Goal: Task Accomplishment & Management: Use online tool/utility

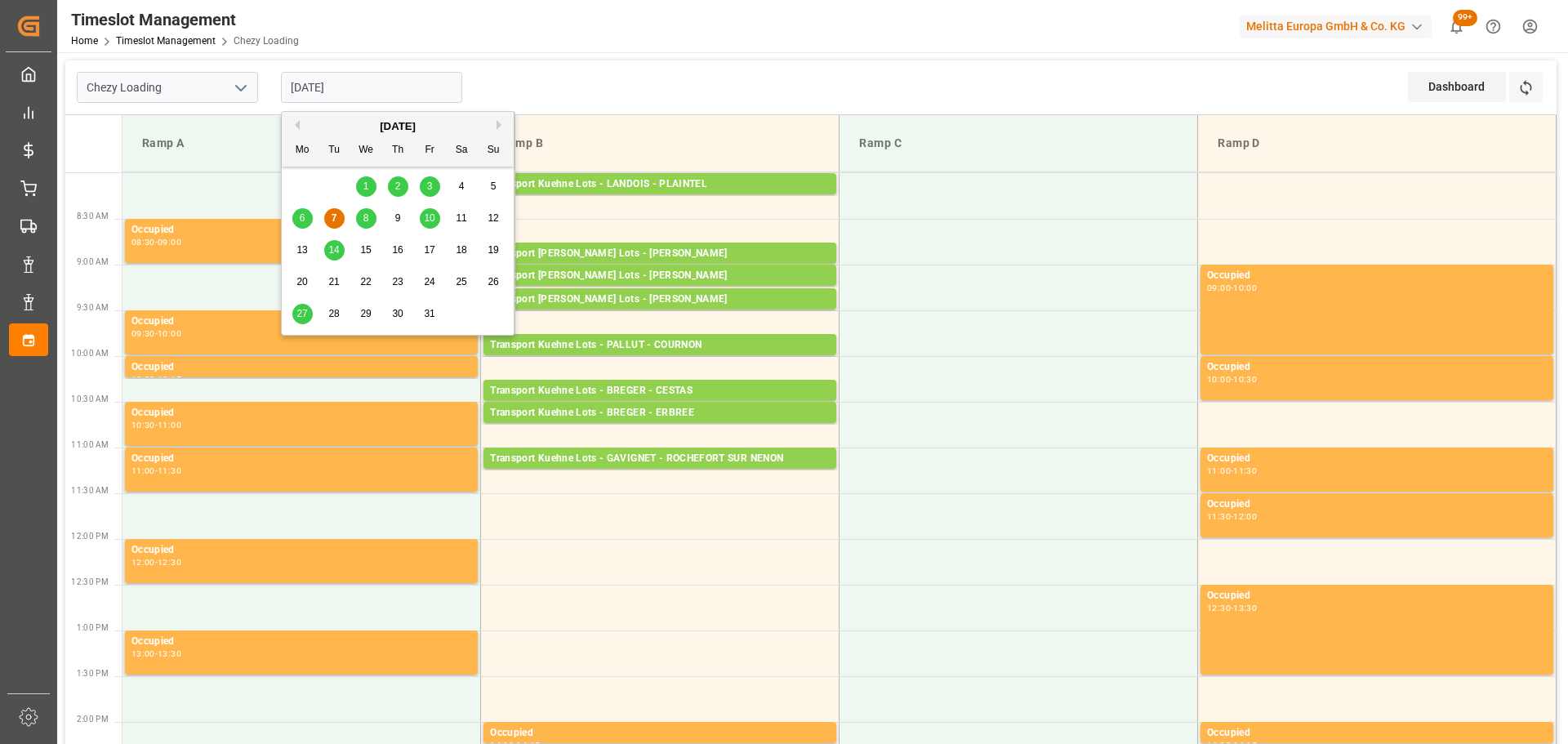
drag, startPoint x: 336, startPoint y: 87, endPoint x: 364, endPoint y: 241, distance: 156.5
click at [339, 88] on input "[DATE]" at bounding box center [372, 87] width 181 height 31
click at [368, 211] on div "8" at bounding box center [366, 219] width 21 height 20
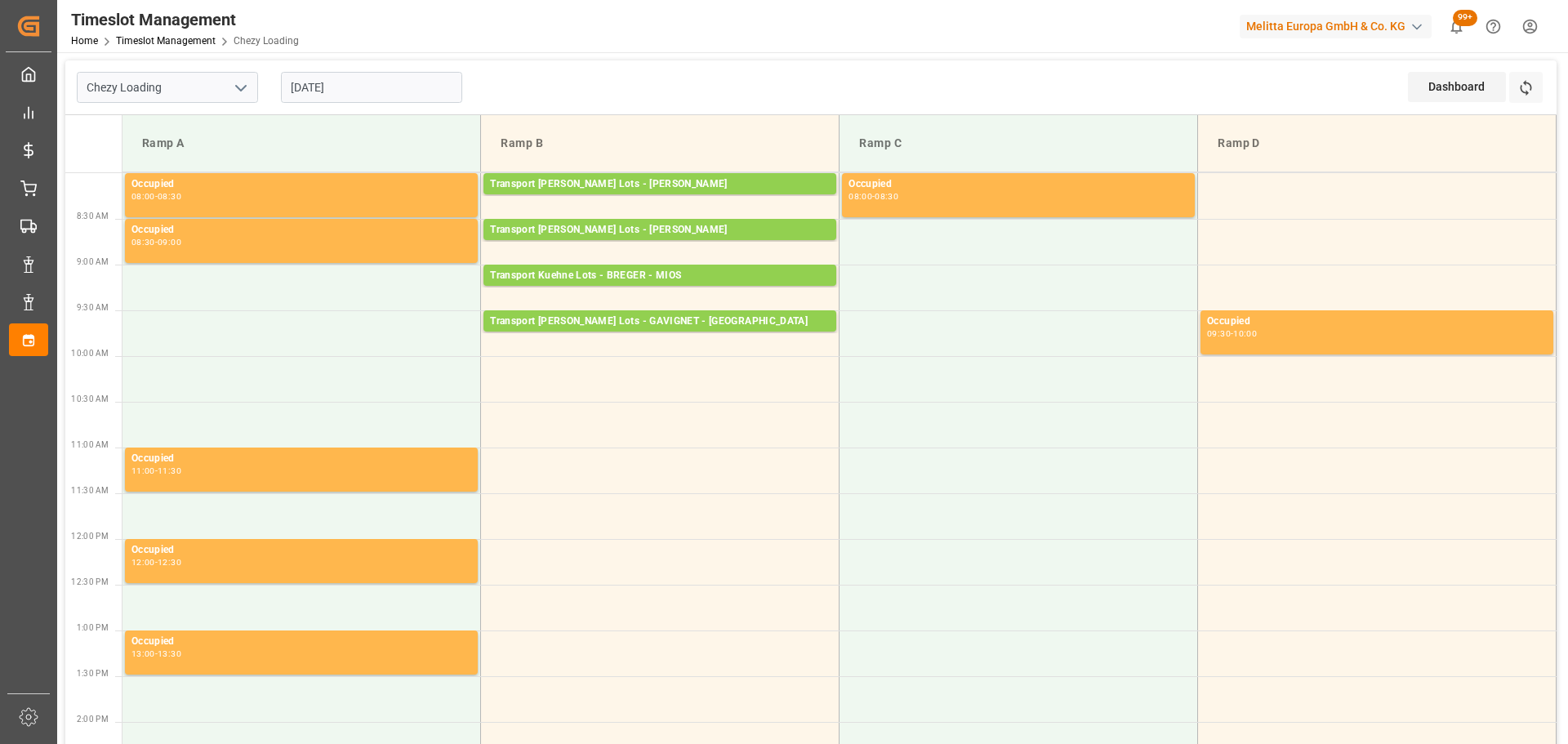
click at [353, 78] on input "[DATE]" at bounding box center [372, 87] width 181 height 31
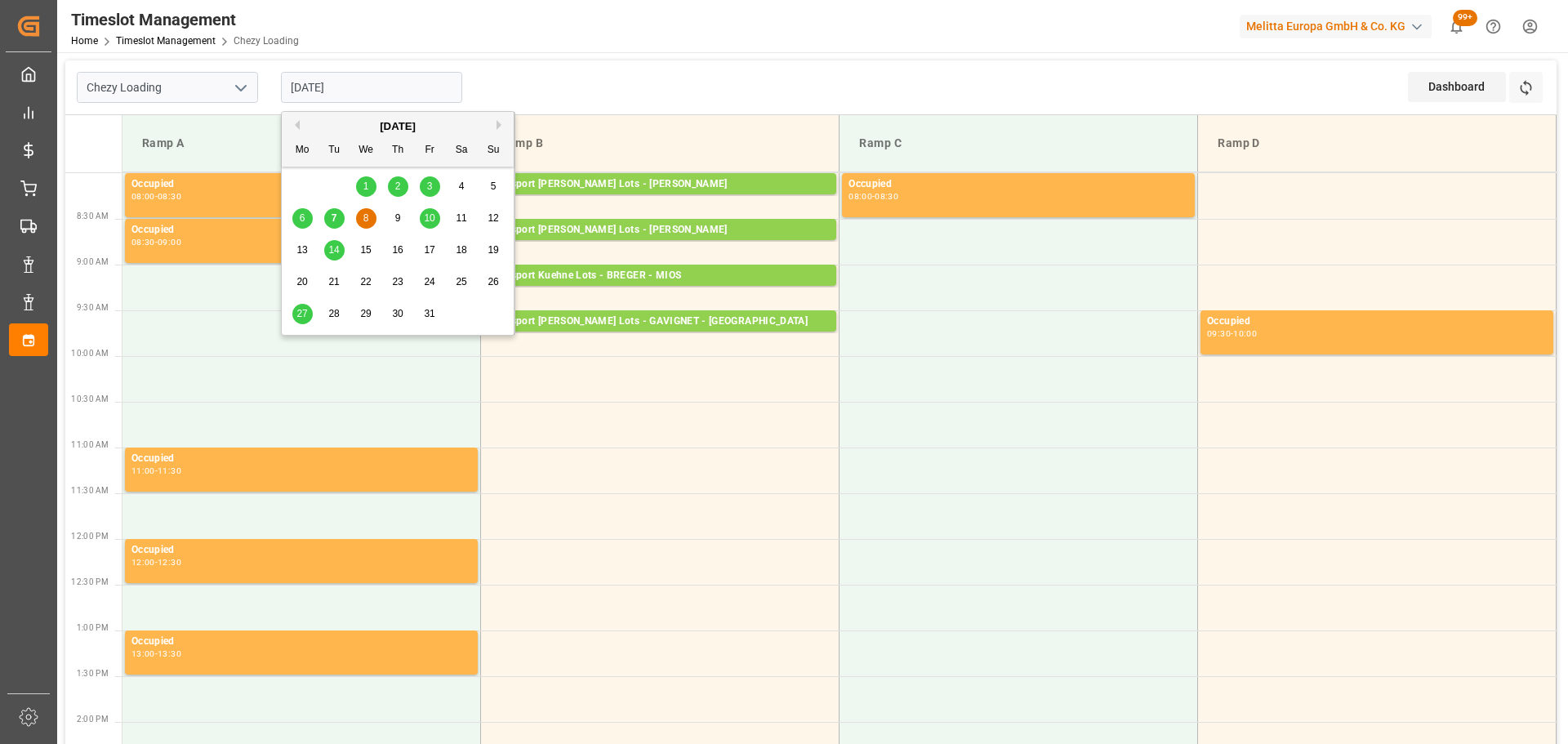
click at [330, 217] on div "7" at bounding box center [334, 219] width 21 height 20
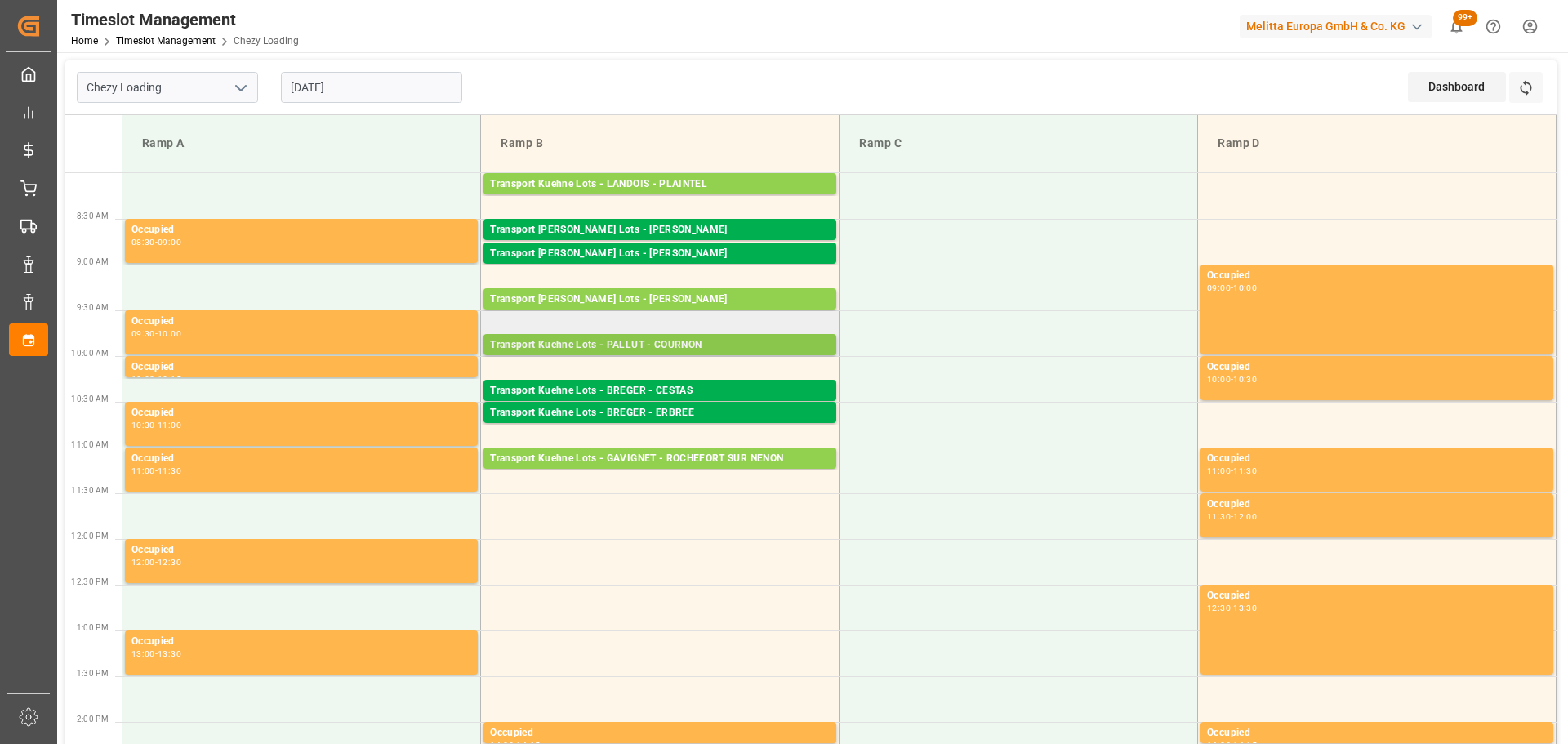
click at [671, 339] on div "Transport Kuehne Lots - PALLUT - COURNON" at bounding box center [660, 346] width 339 height 16
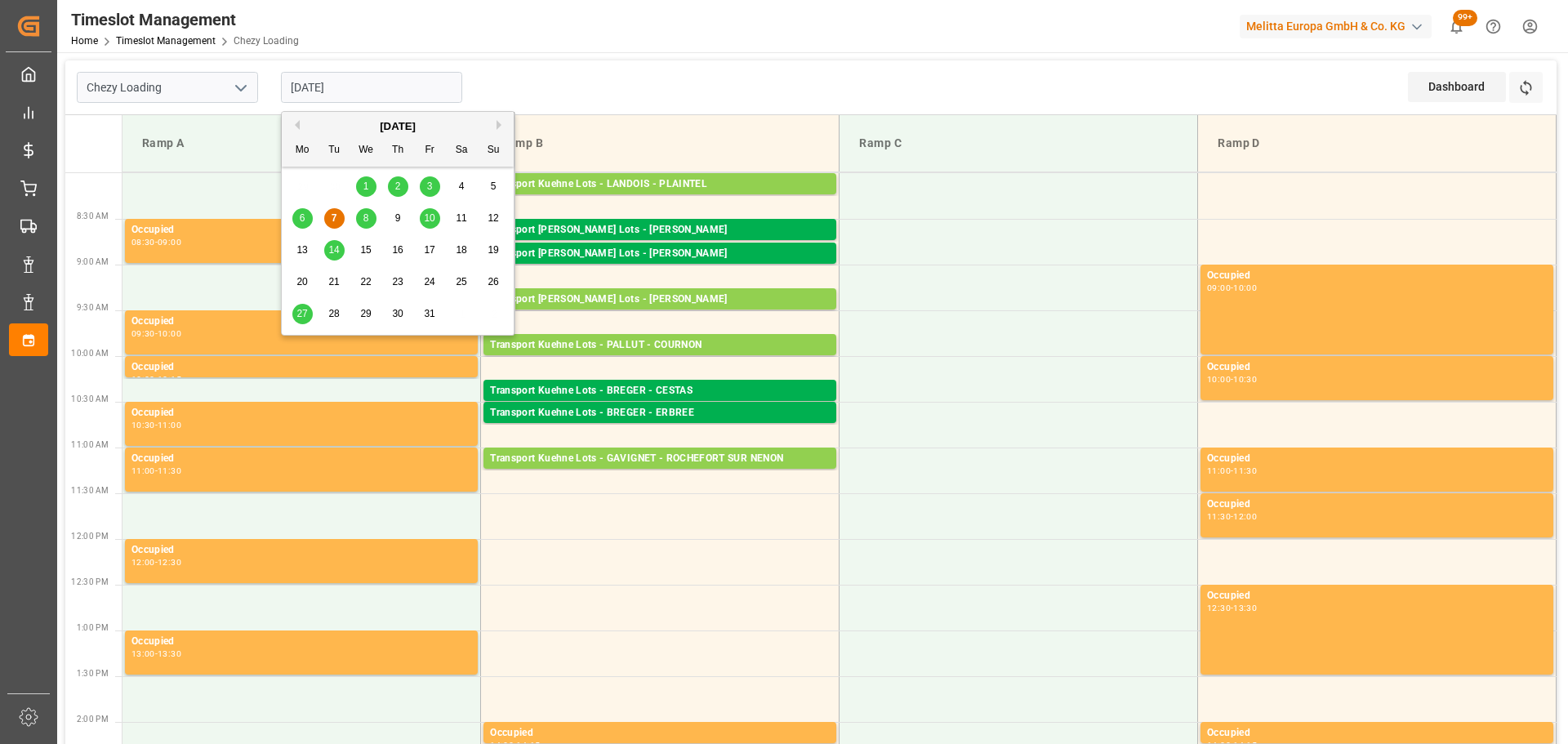
click at [390, 84] on input "[DATE]" at bounding box center [372, 87] width 181 height 31
click at [363, 213] on div "8" at bounding box center [366, 219] width 21 height 20
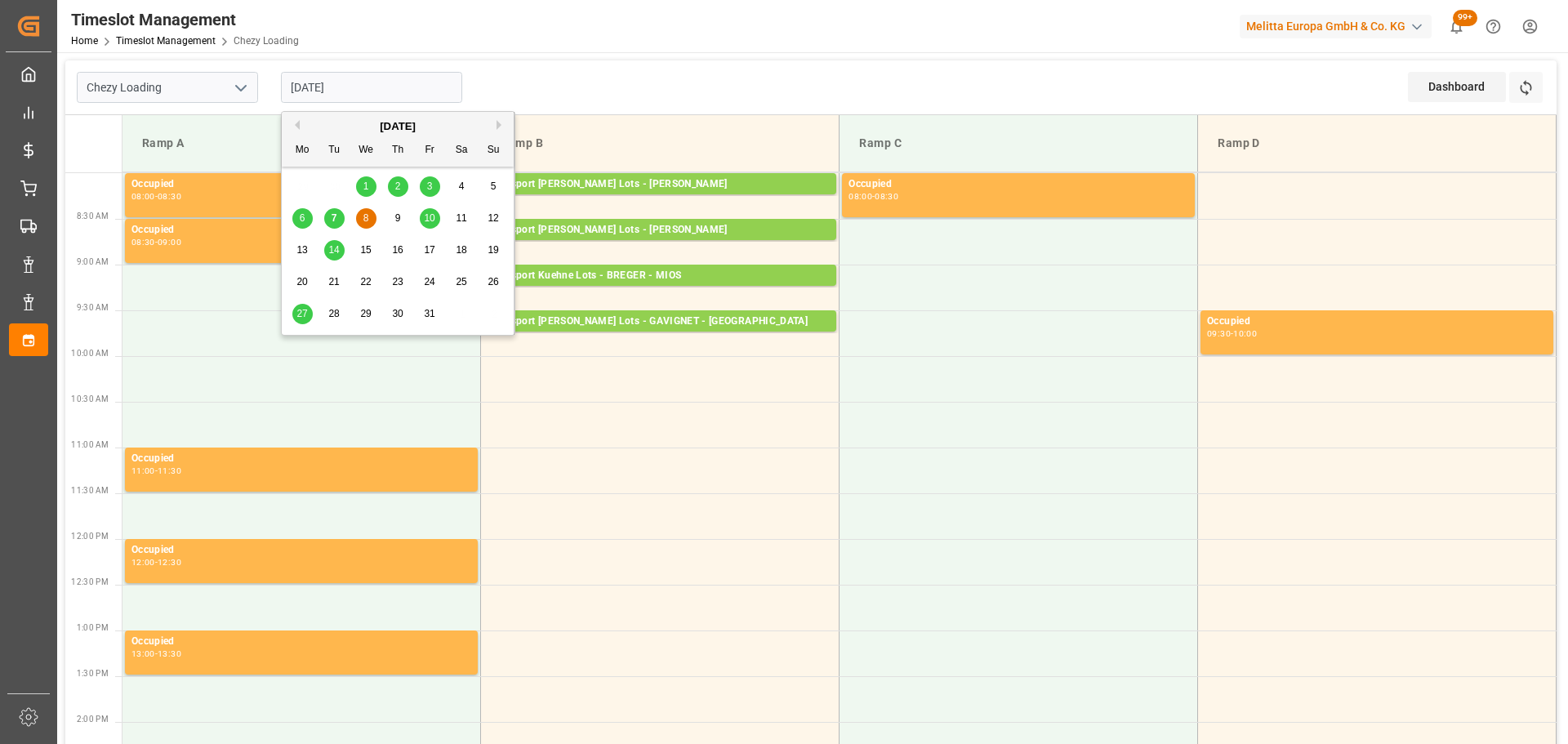
click at [393, 82] on input "[DATE]" at bounding box center [372, 87] width 181 height 31
click at [332, 217] on span "7" at bounding box center [334, 218] width 5 height 12
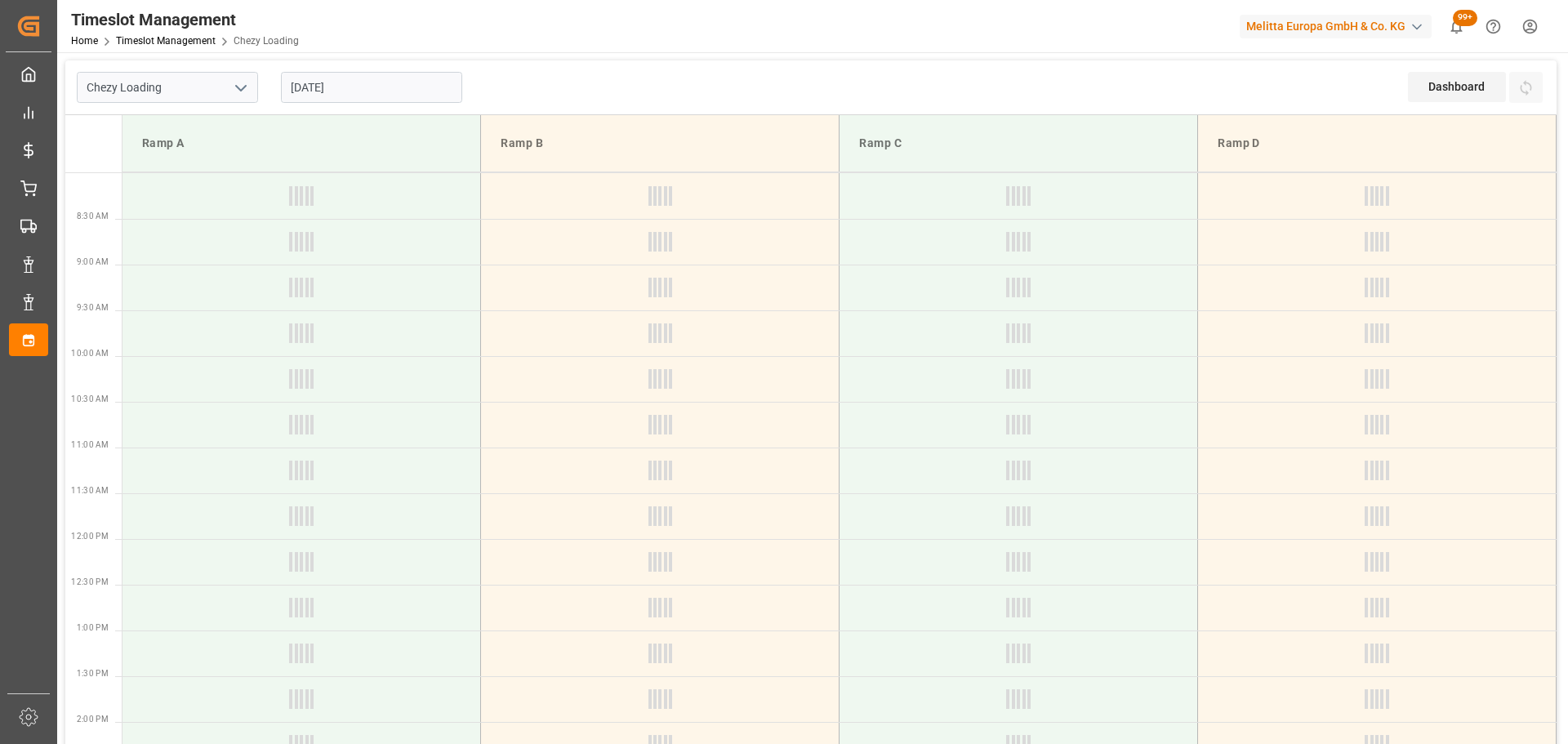
type input "[DATE]"
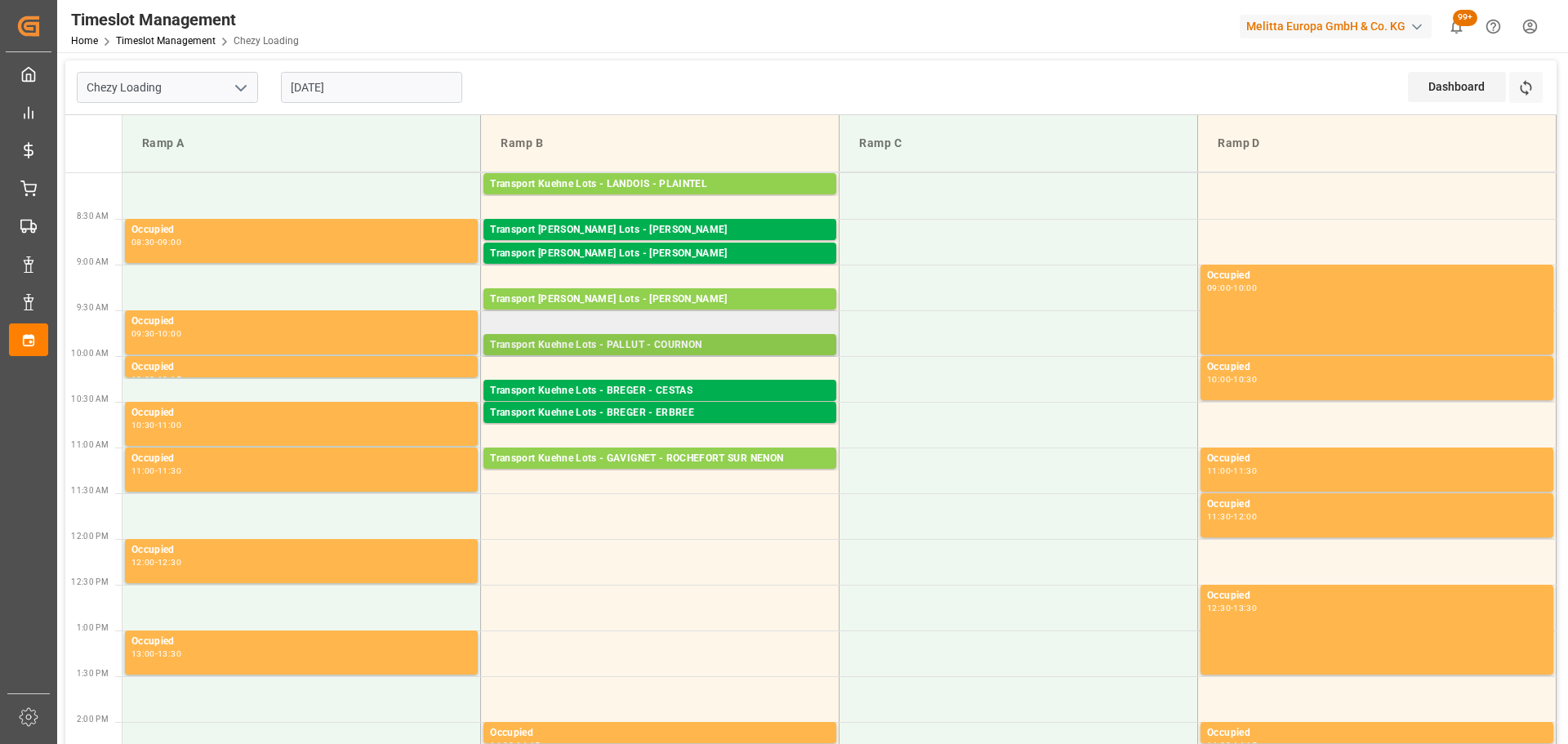
click at [686, 342] on div "Transport Kuehne Lots - PALLUT - COURNON" at bounding box center [660, 346] width 339 height 16
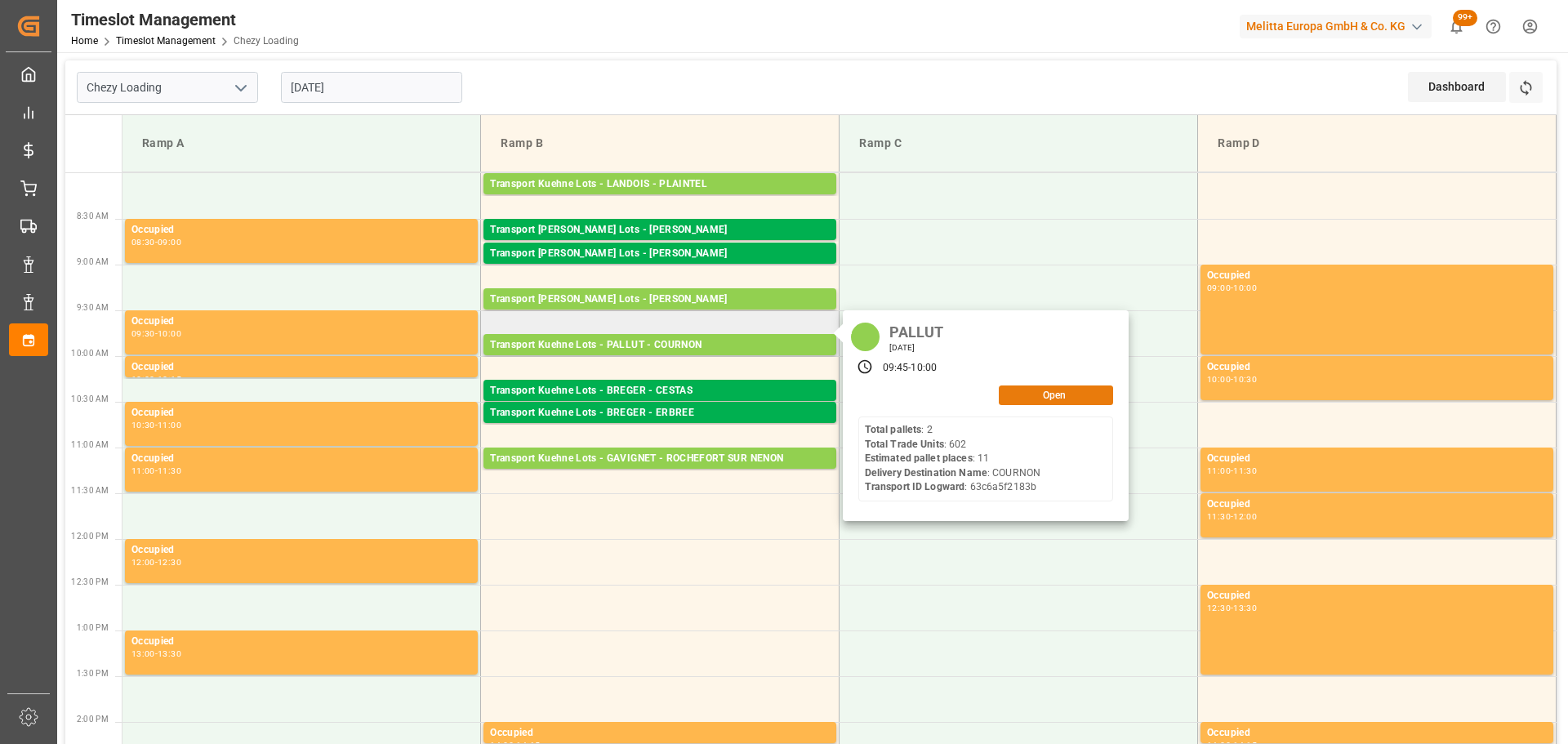
click at [1043, 391] on button "Open" at bounding box center [1056, 396] width 114 height 20
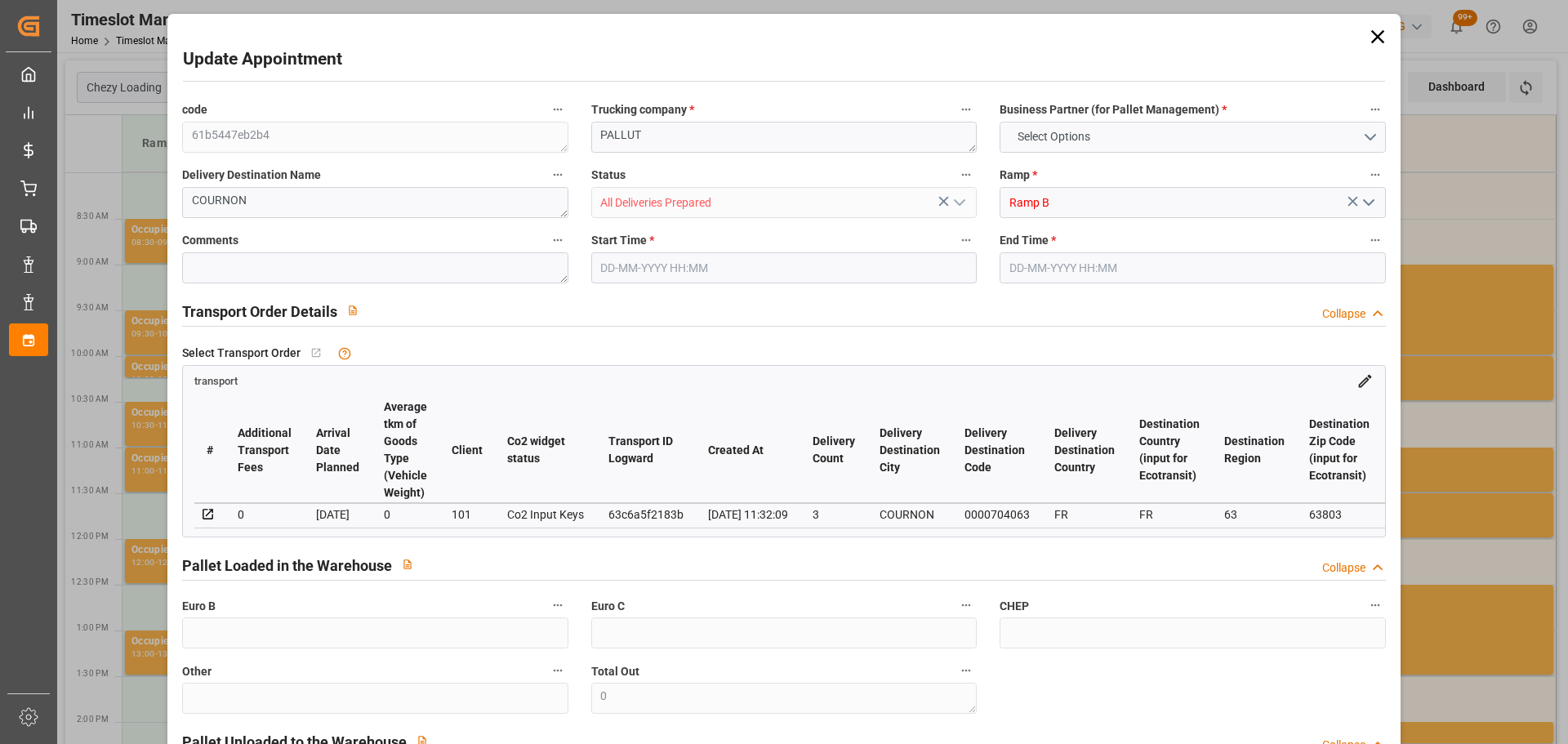
type input "11"
type input "406.71"
type input "0"
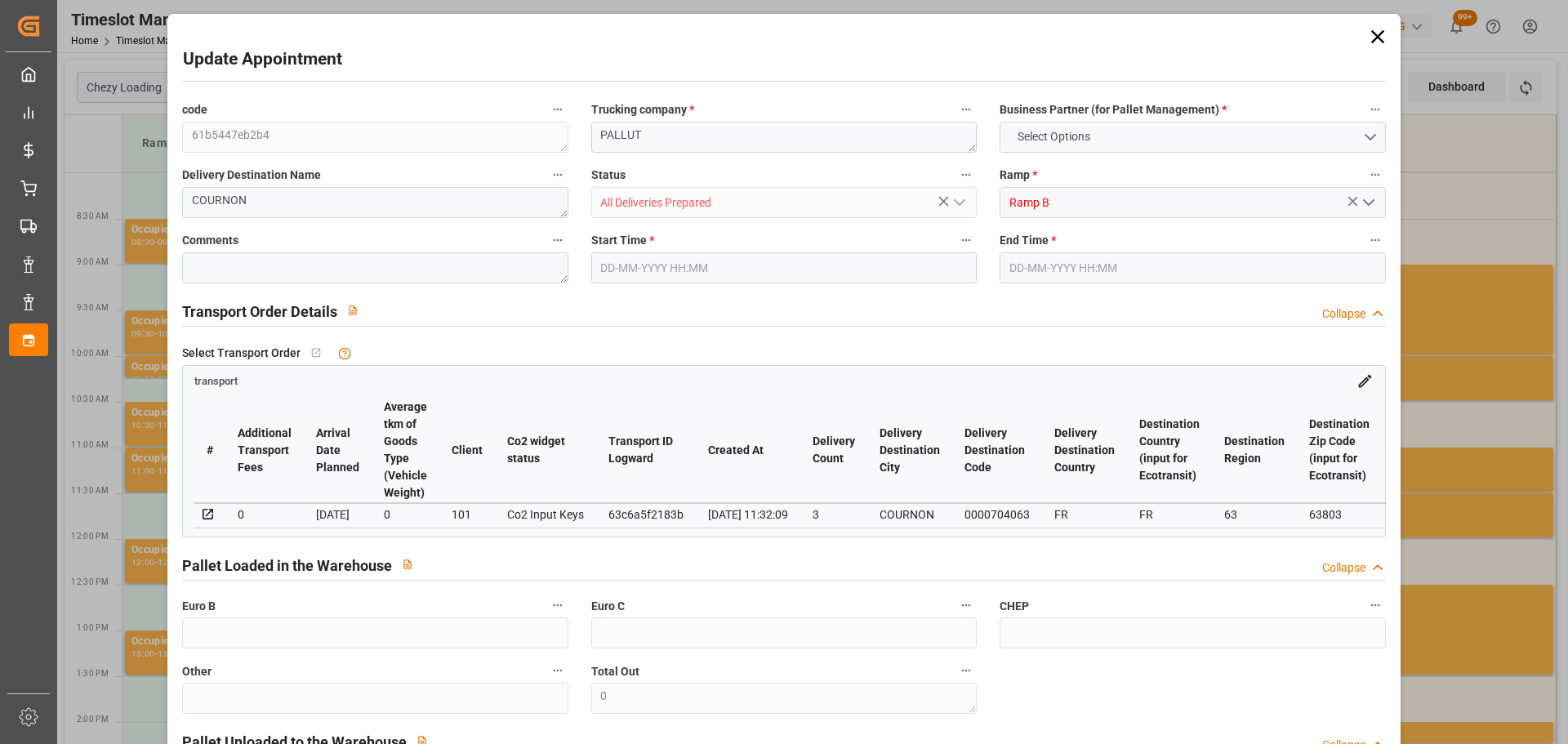
type input "406.71"
type input "0"
type input "4"
type input "2155.46"
type input "3419.464"
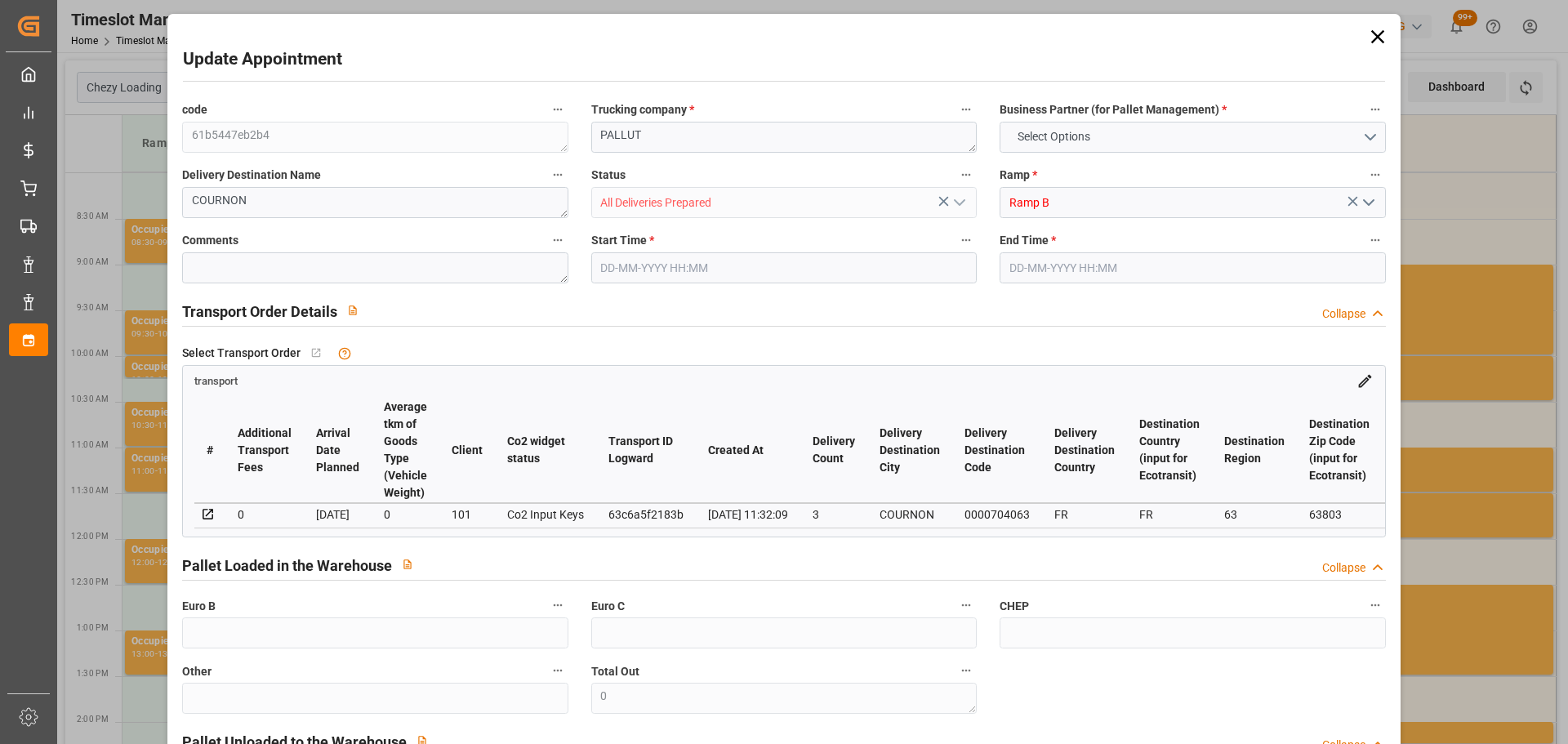
type input "7914.822"
type input "63"
type input "2"
type input "602"
type input "41"
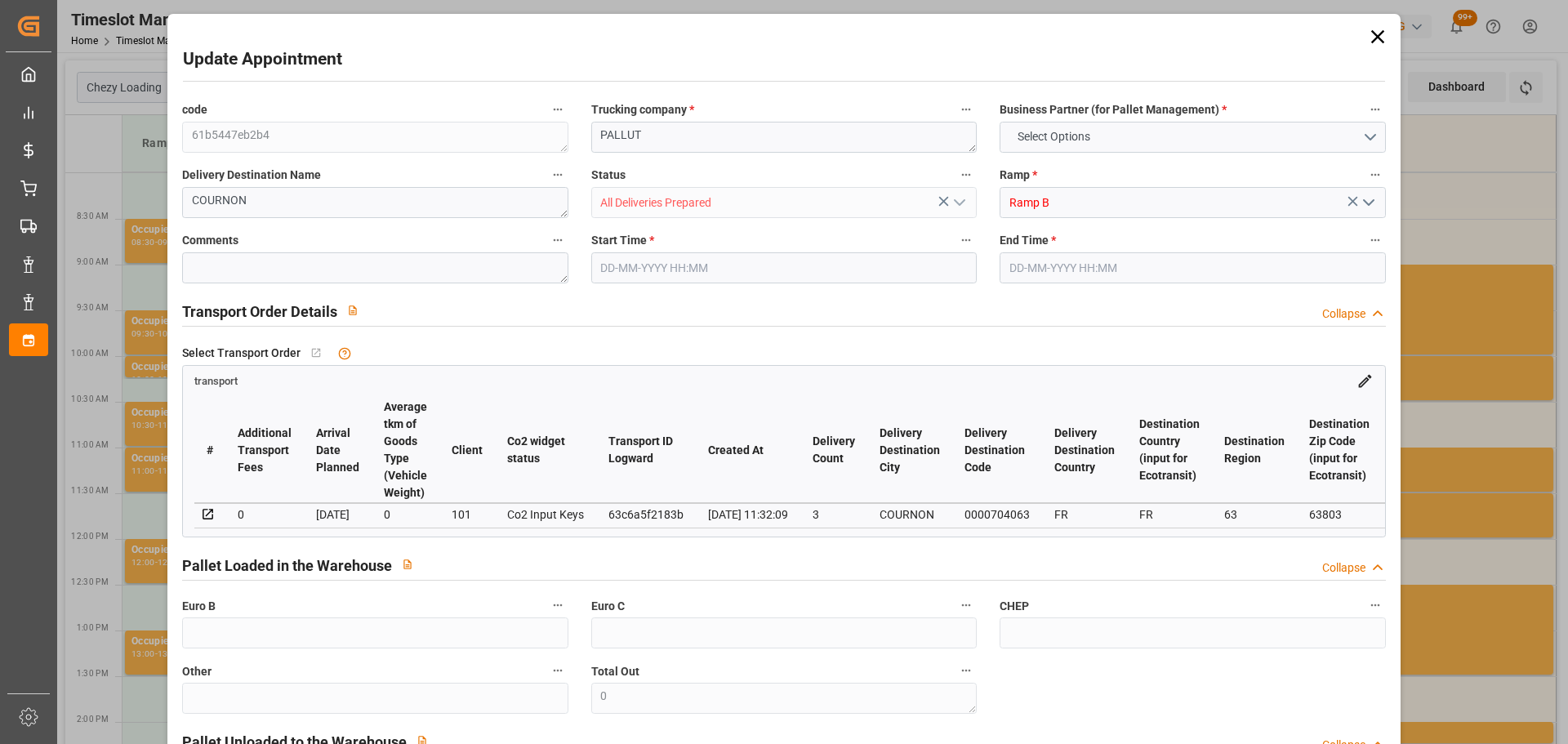
type input "101"
type input "2466.064"
type input "0"
type input "4710.8598"
type input "0"
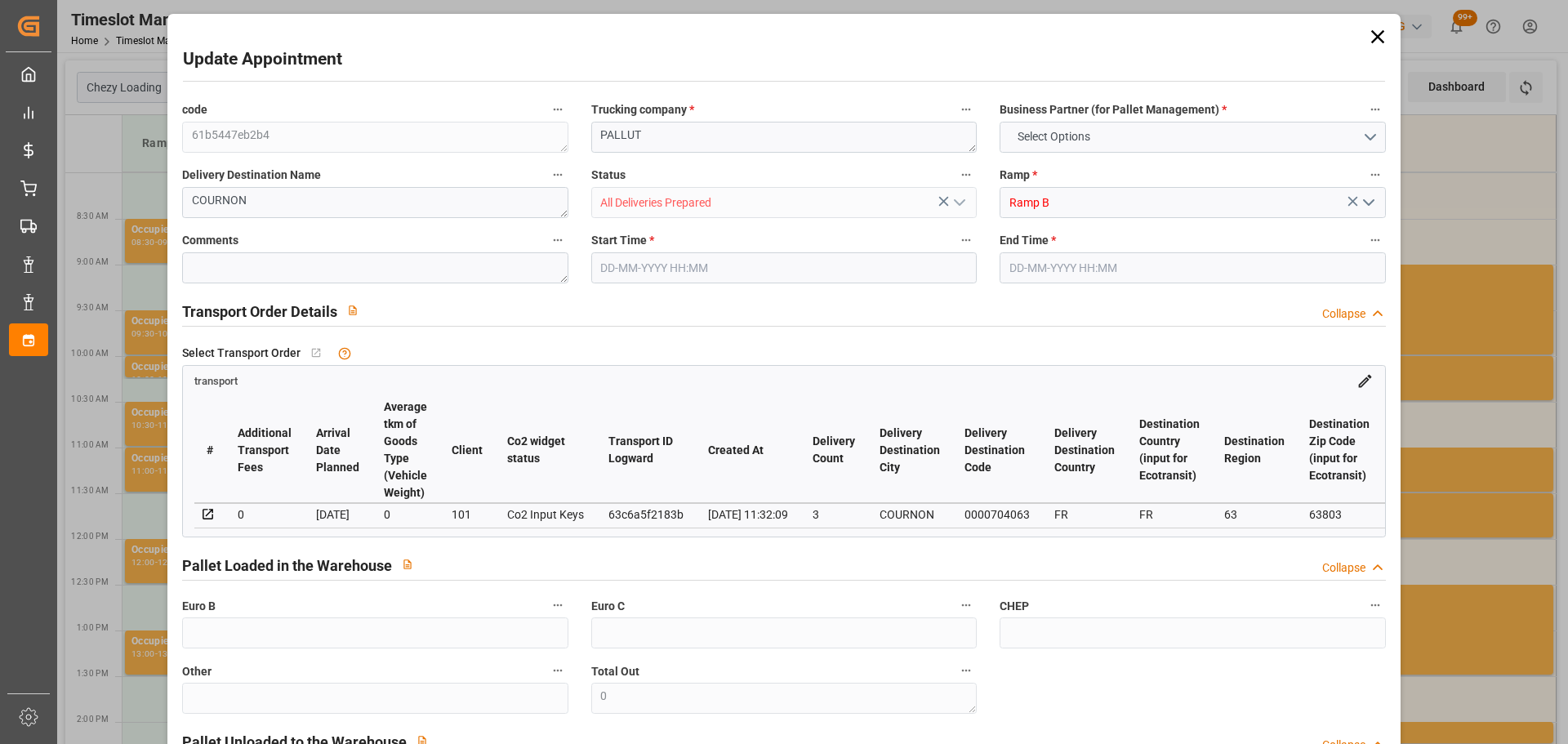
type input "0"
type input "21"
type input "35"
type input "[DATE] 09:45"
type input "[DATE] 10:00"
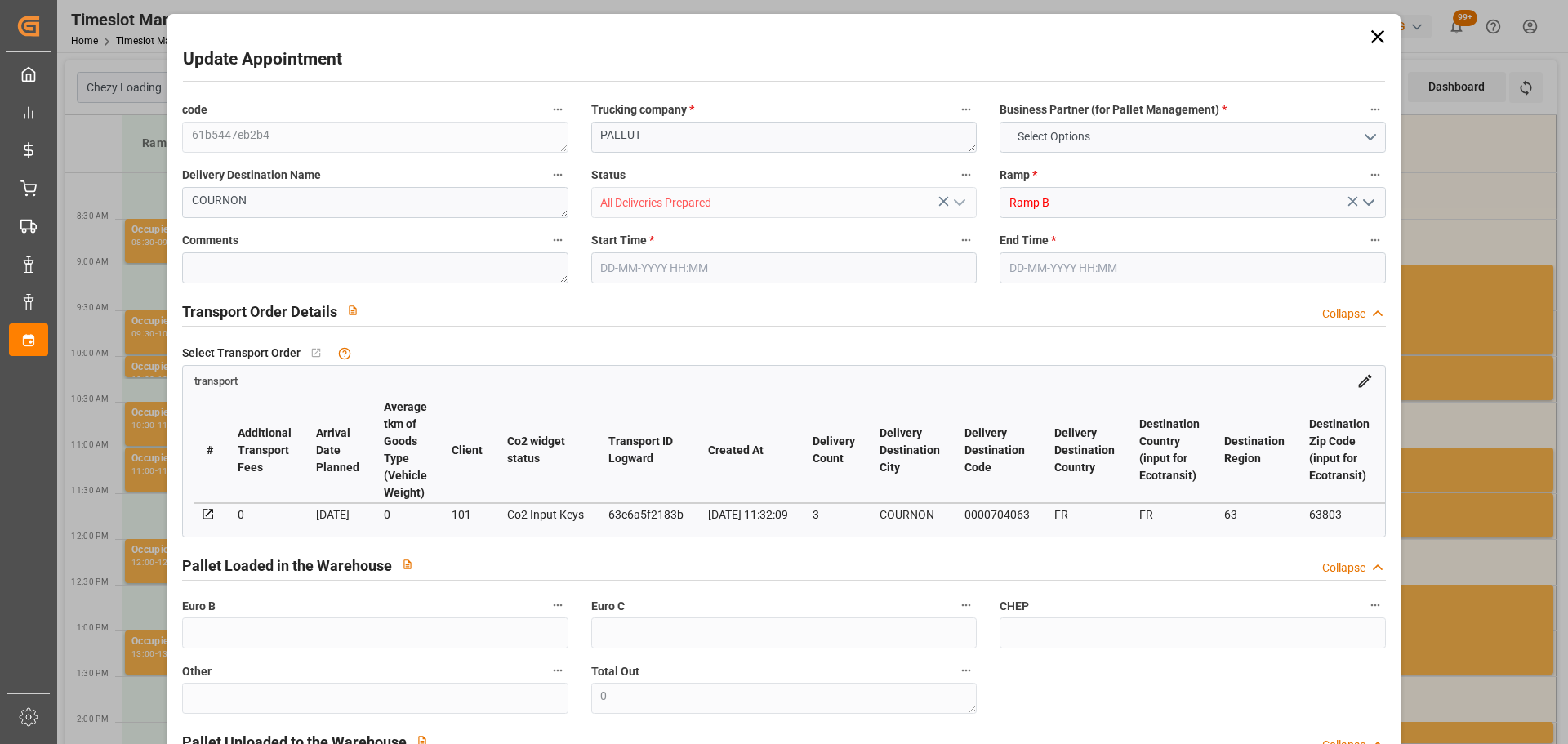
type input "[DATE] 13:09"
type input "[DATE] 11:32"
type input "[DATE]"
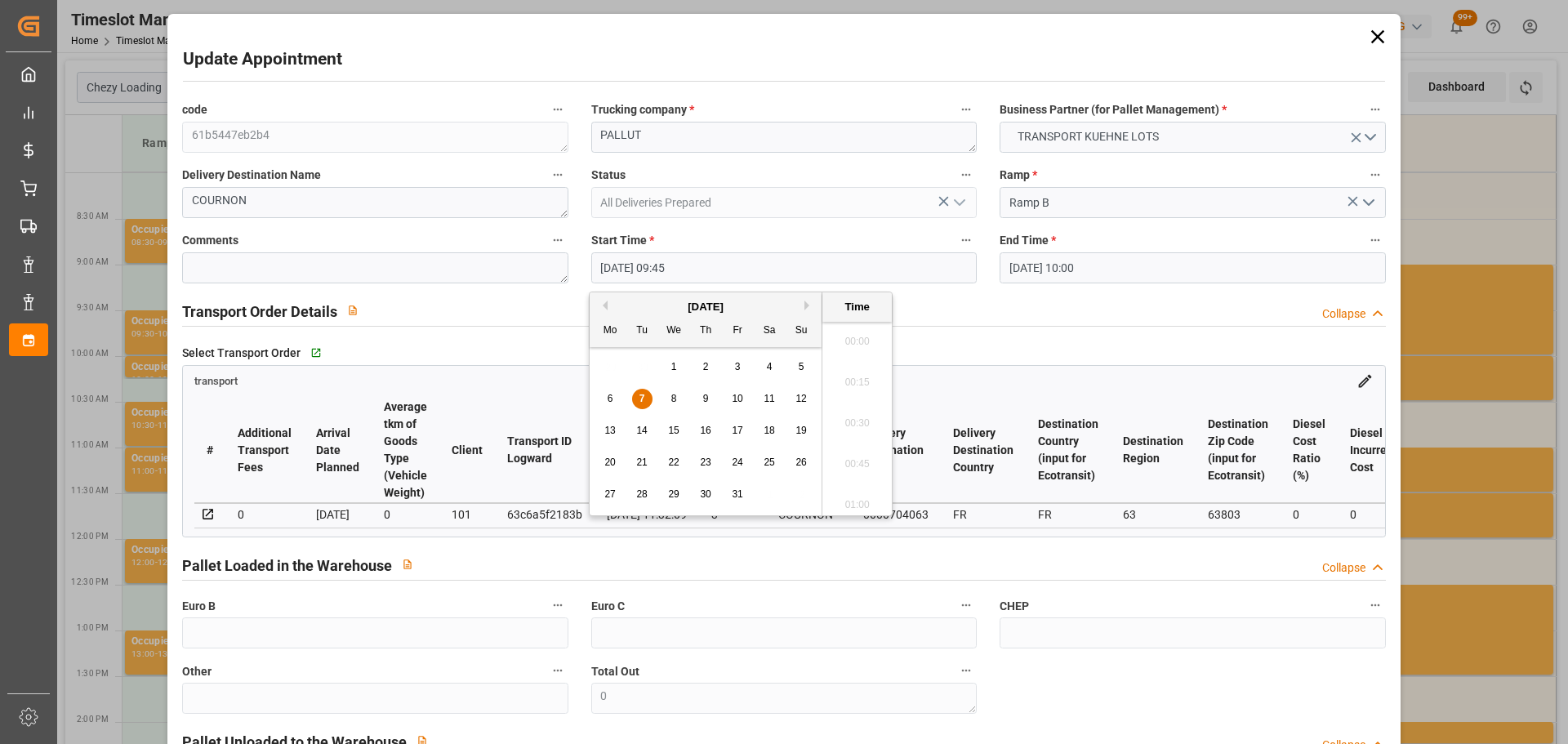
click at [642, 269] on input "[DATE] 09:45" at bounding box center [784, 268] width 386 height 31
click at [668, 396] on div "8" at bounding box center [674, 399] width 21 height 20
drag, startPoint x: 860, startPoint y: 455, endPoint x: 871, endPoint y: 438, distance: 20.2
click at [865, 446] on li "10:00" at bounding box center [857, 458] width 70 height 41
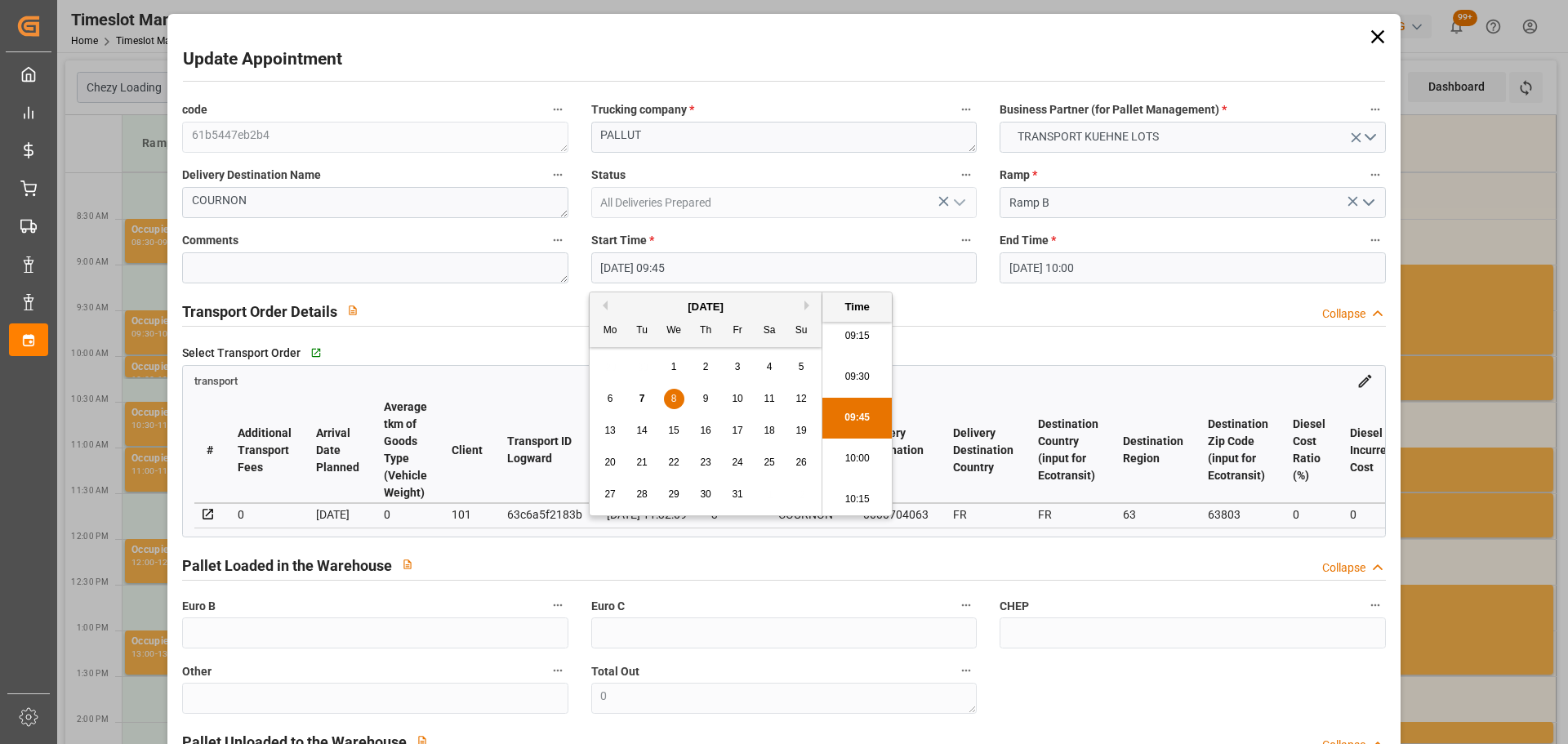
type input "[DATE] 10:00"
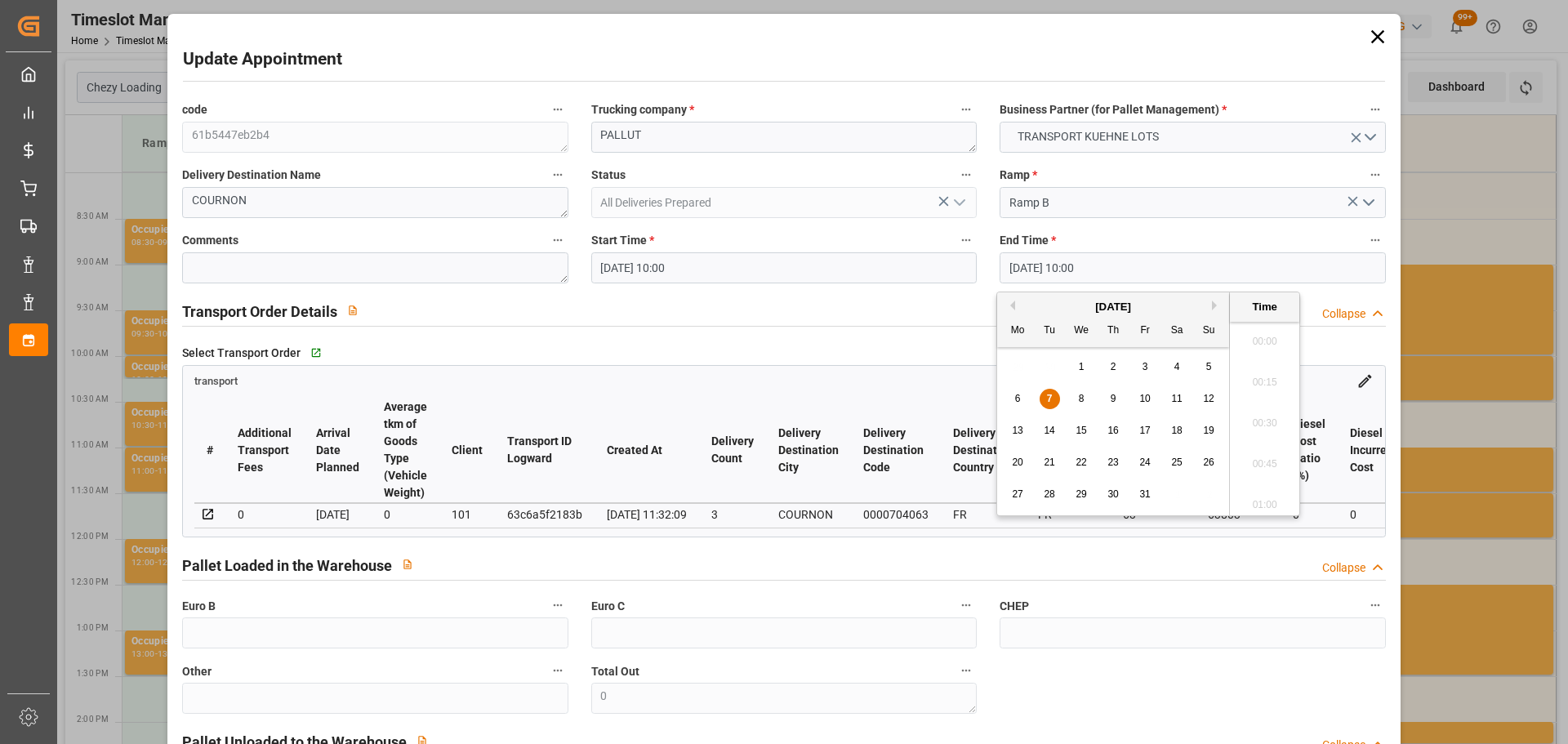
click at [1075, 264] on input "[DATE] 10:00" at bounding box center [1192, 268] width 386 height 31
click at [1077, 396] on div "8" at bounding box center [1082, 399] width 21 height 20
drag, startPoint x: 1255, startPoint y: 454, endPoint x: 833, endPoint y: 240, distance: 473.2
click at [1247, 447] on li "10:15" at bounding box center [1265, 458] width 70 height 41
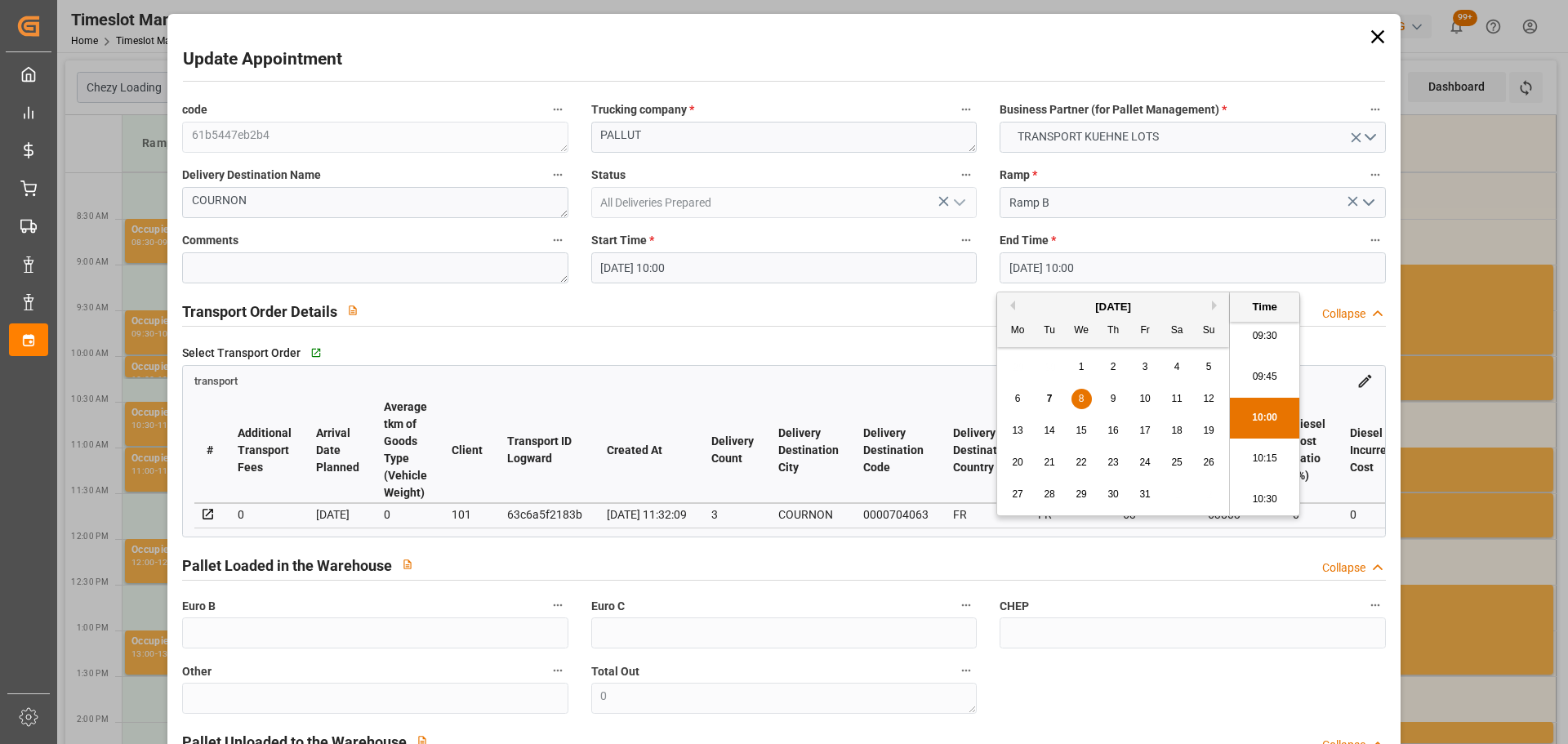
type input "[DATE] 10:15"
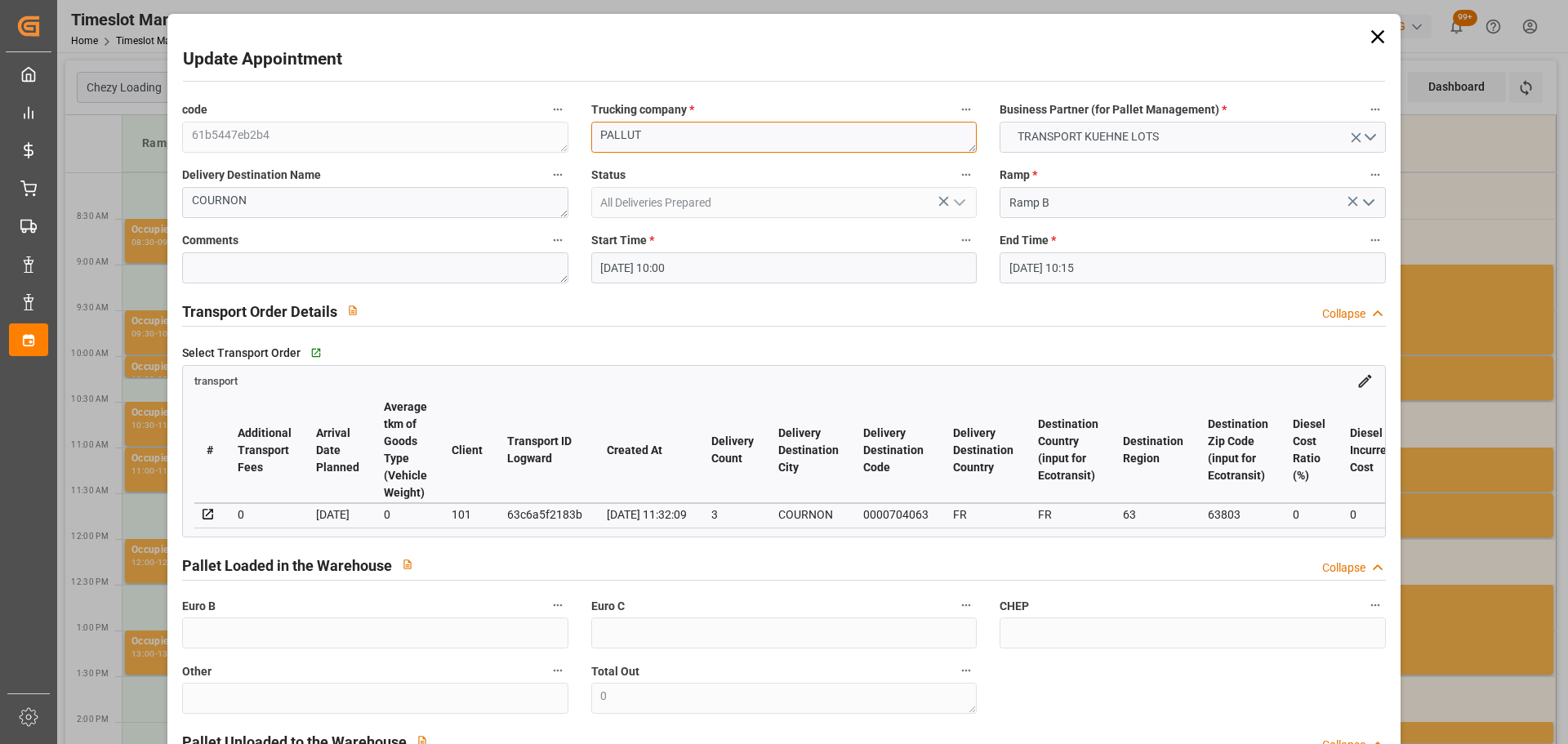
click at [543, 152] on div "code 61b5447eb2b4 Trucking company * PALLUT Business Partner (for Pallet Manage…" at bounding box center [783, 495] width 1226 height 804
type textarea "T"
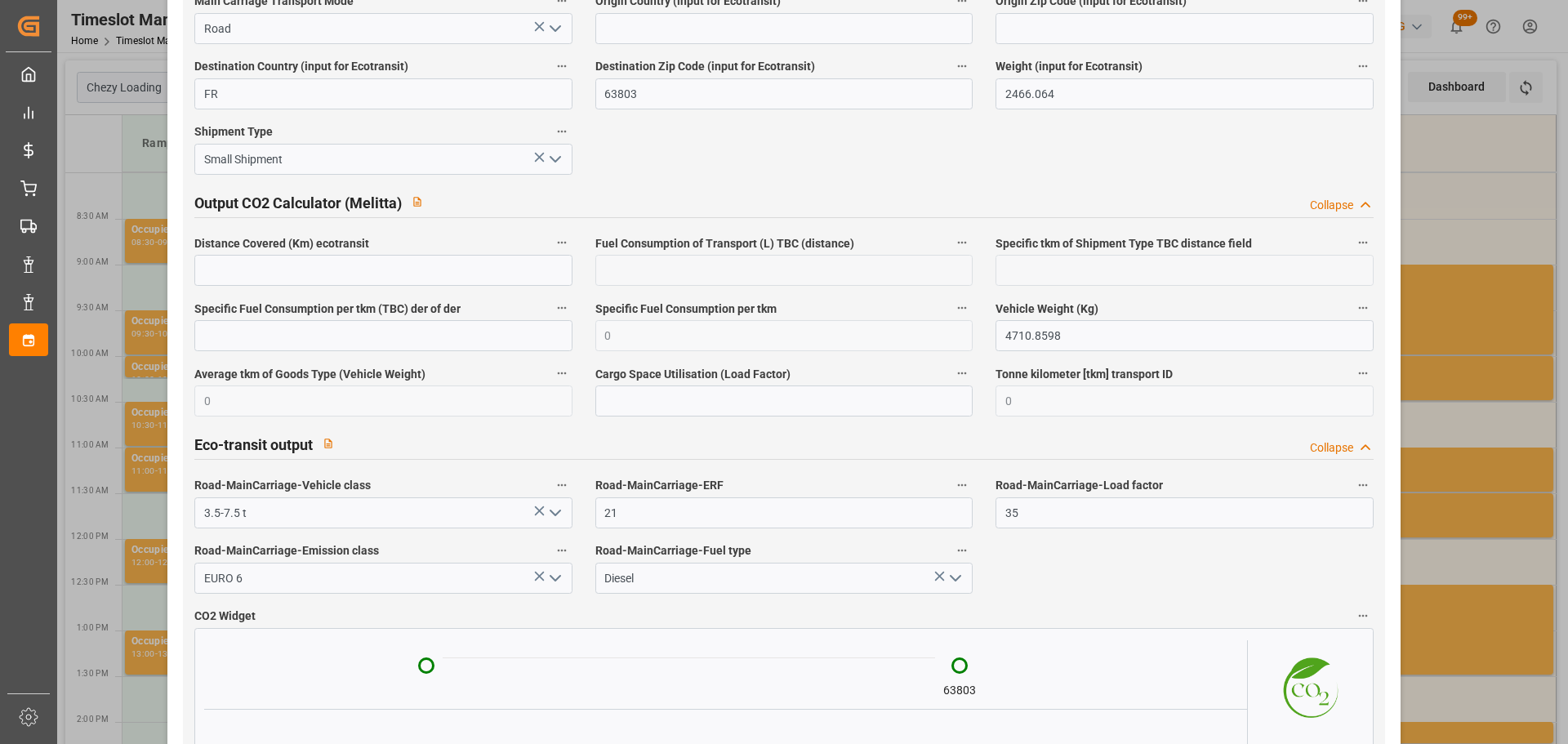
scroll to position [2789, 0]
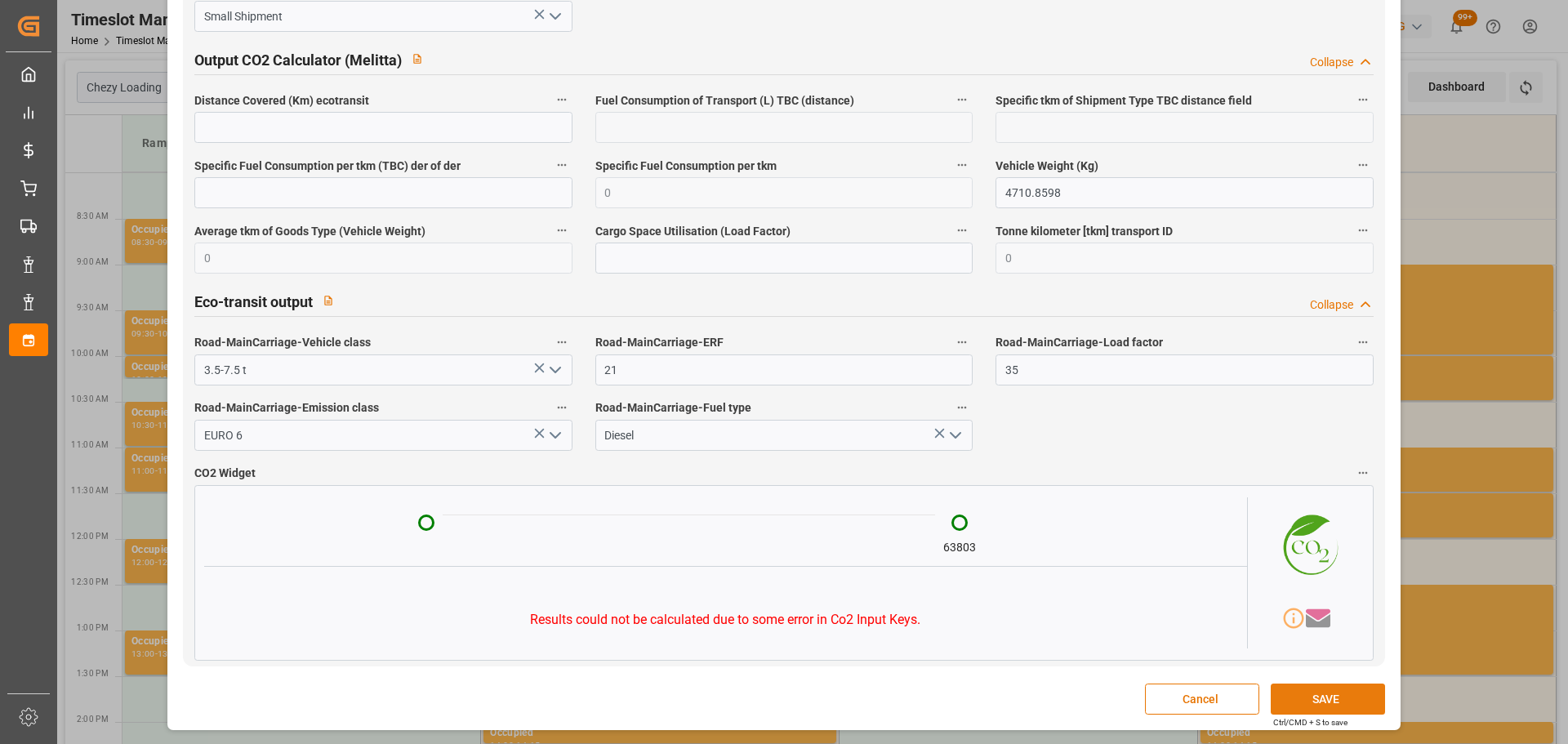
type textarea "PEDRETTI"
click at [1328, 701] on button "SAVE" at bounding box center [1328, 699] width 114 height 31
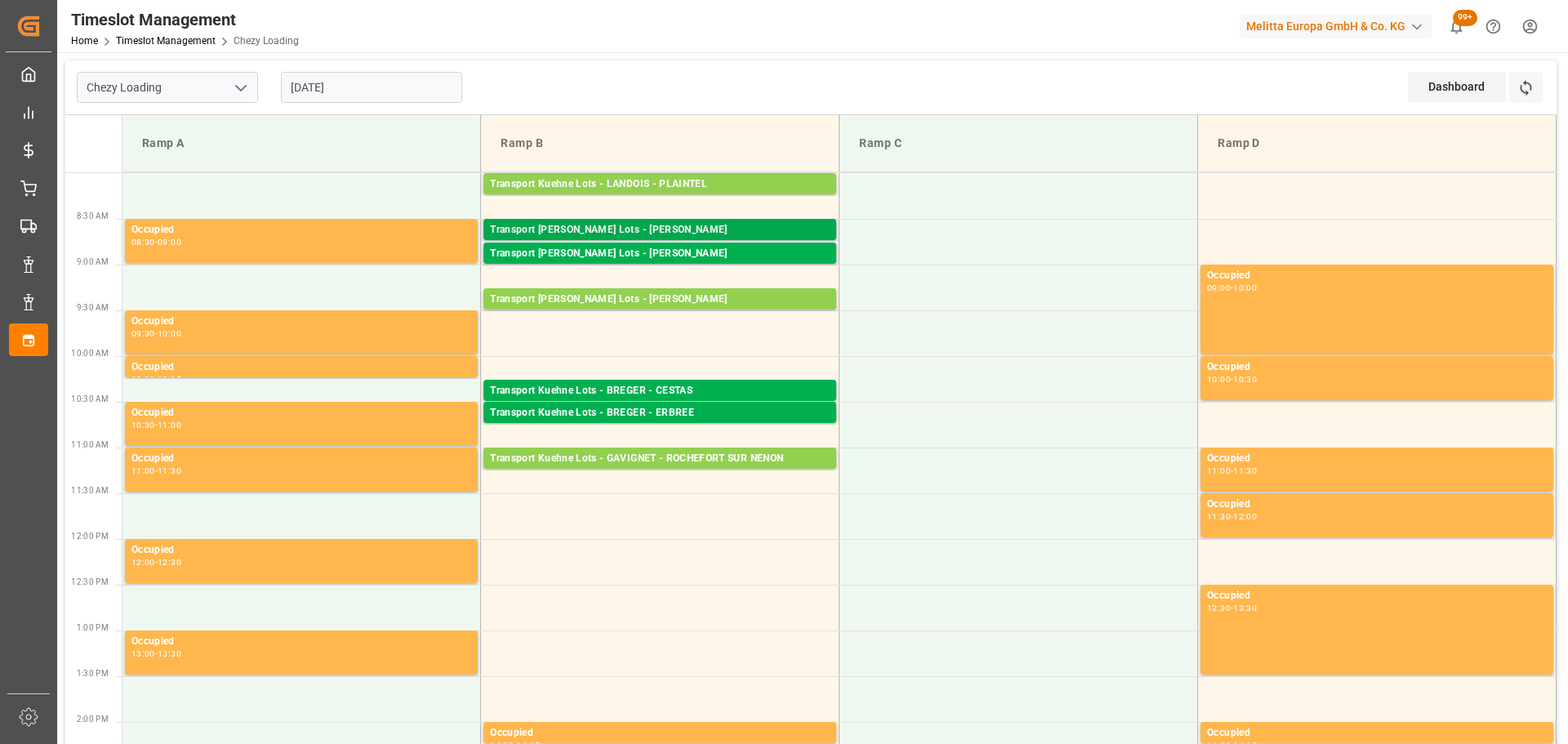
click at [728, 227] on div "Transport [PERSON_NAME] Lots - [PERSON_NAME]" at bounding box center [660, 230] width 339 height 16
click at [762, 256] on div "Transport [PERSON_NAME] Lots - [PERSON_NAME]" at bounding box center [660, 254] width 339 height 16
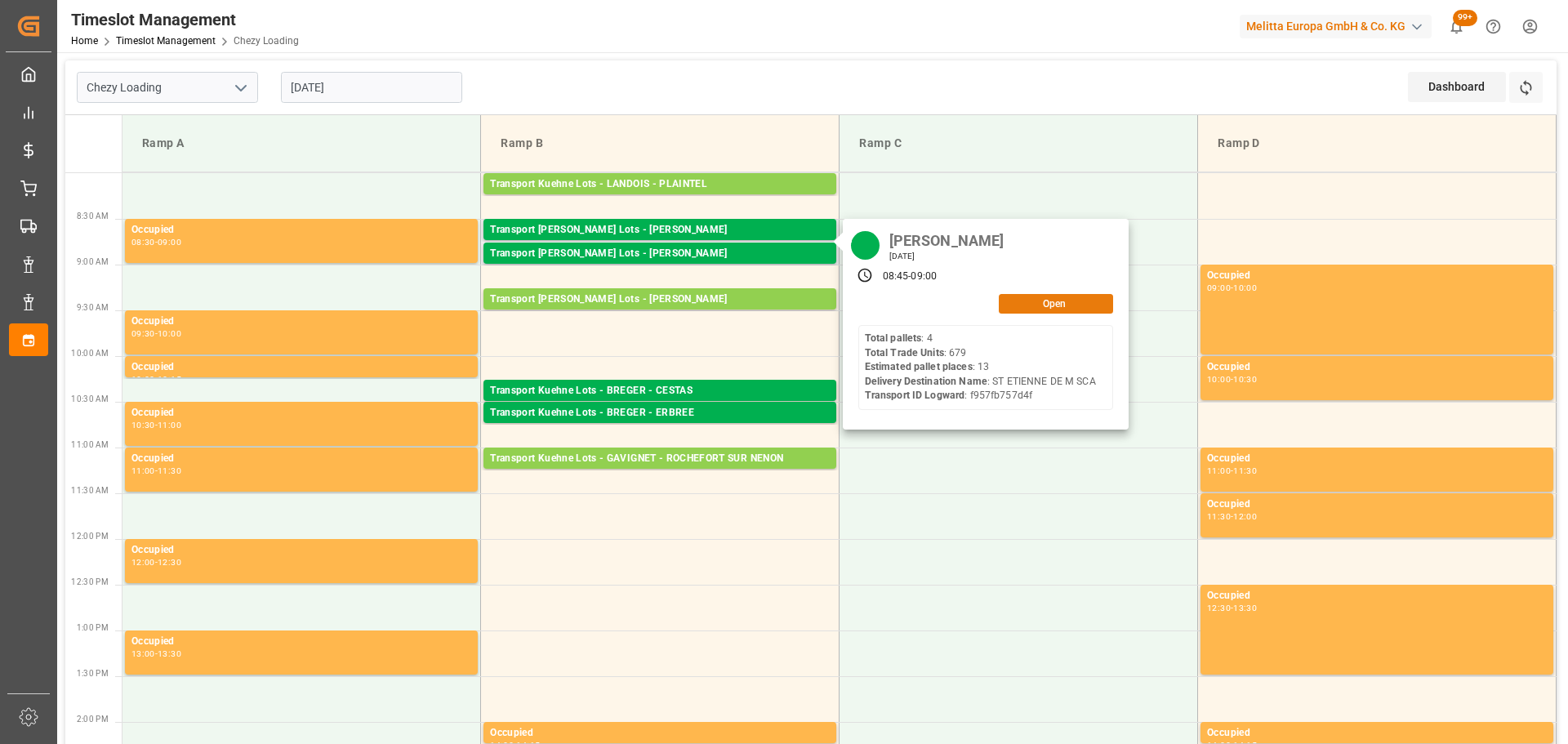
click at [1034, 305] on button "Open" at bounding box center [1056, 304] width 114 height 20
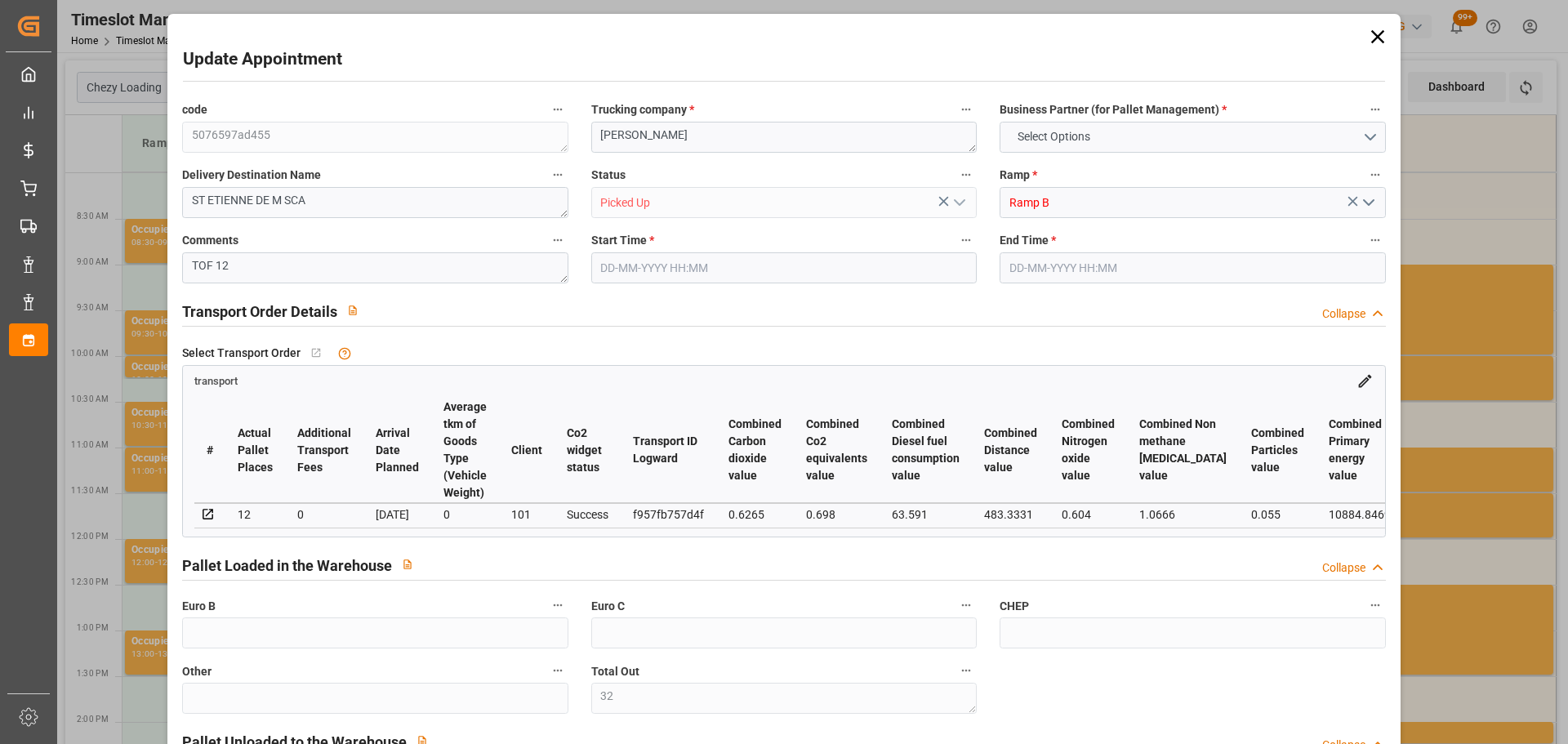
type input "32"
type input "56"
type input "13"
type input "12"
type input "477.49"
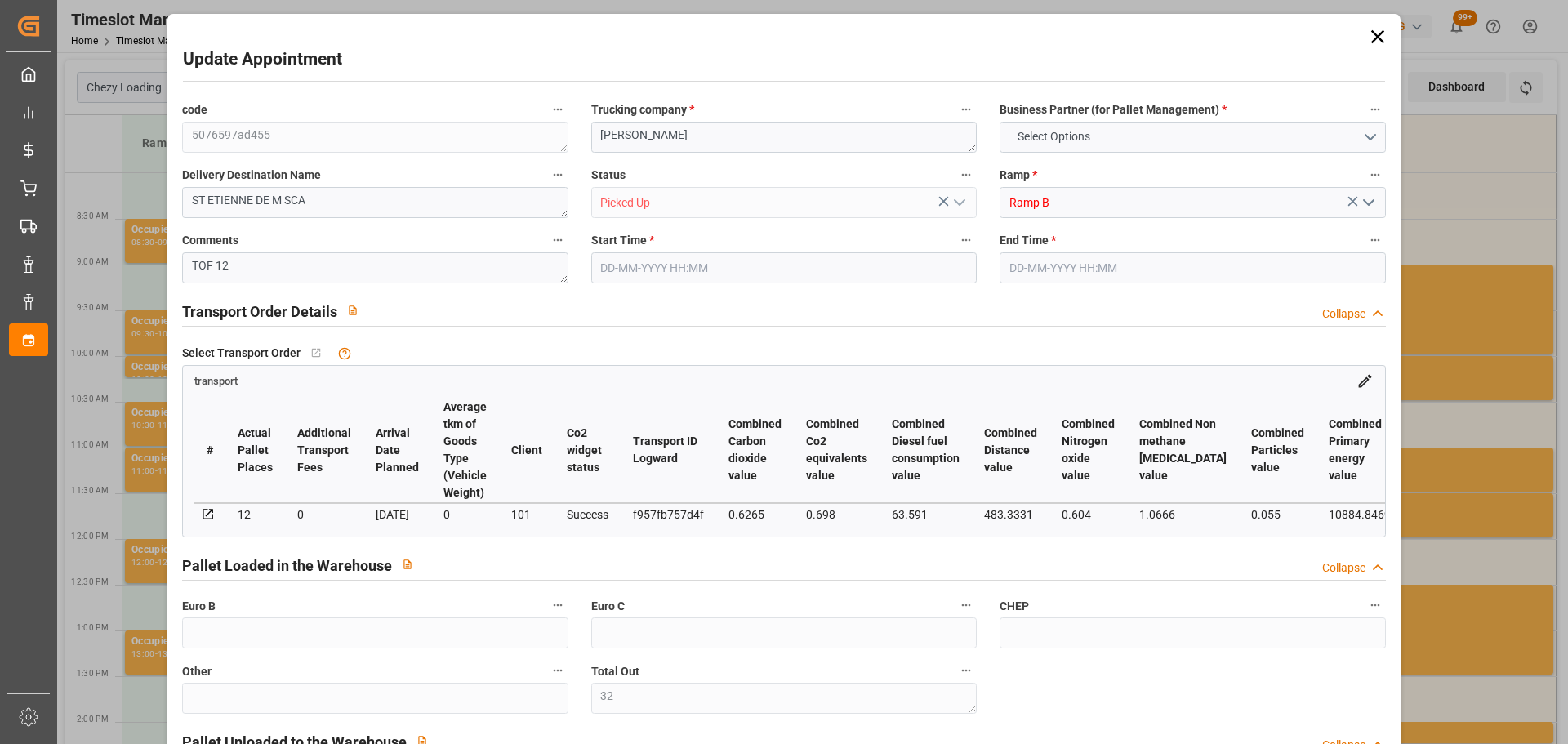
type input "0"
type input "477.49"
type input "0"
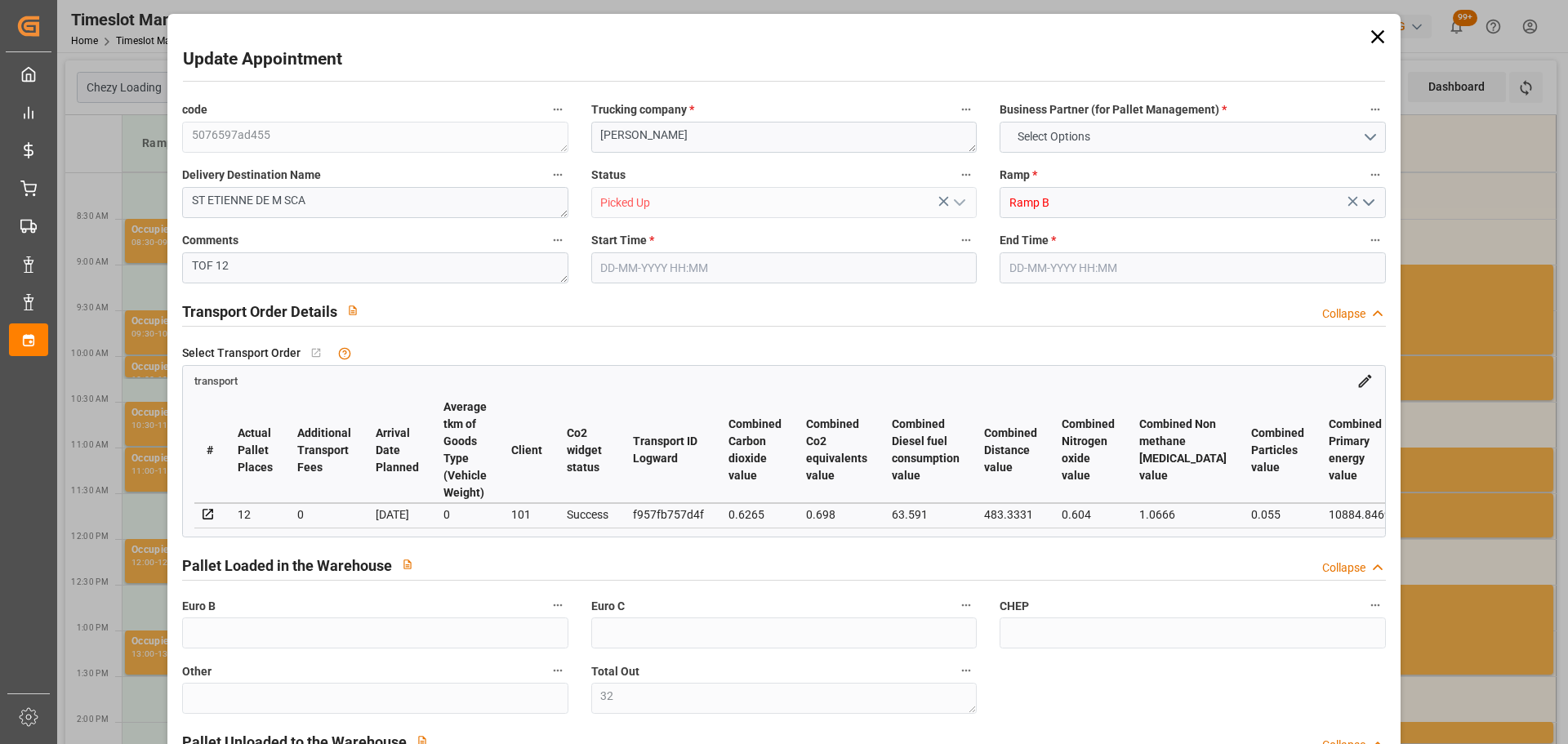
type input "32"
type input "2093.131"
type input "3431.798"
type input "9890.533"
type input "44"
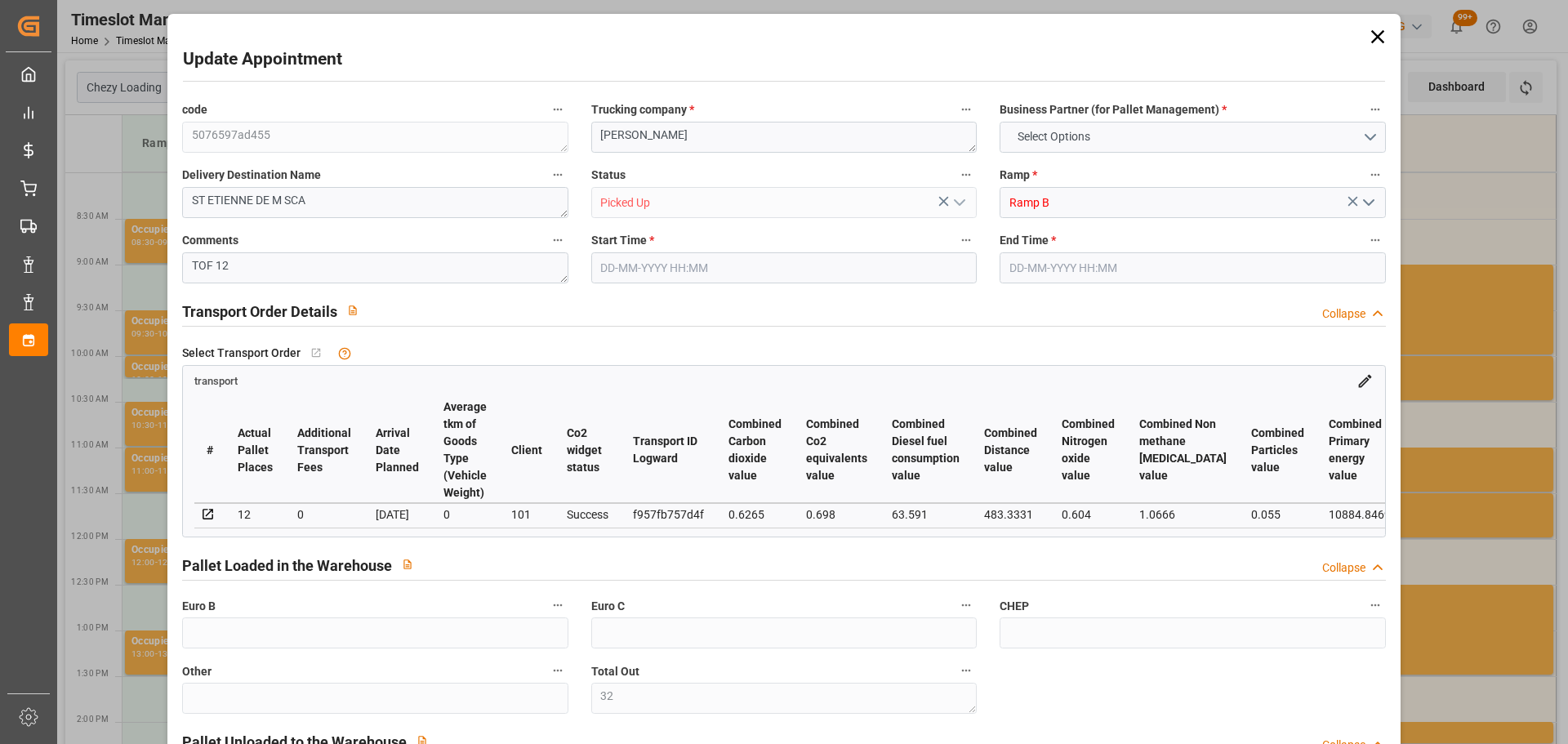
type input "4"
type input "679"
type input "40"
type input "101"
type input "2483.182"
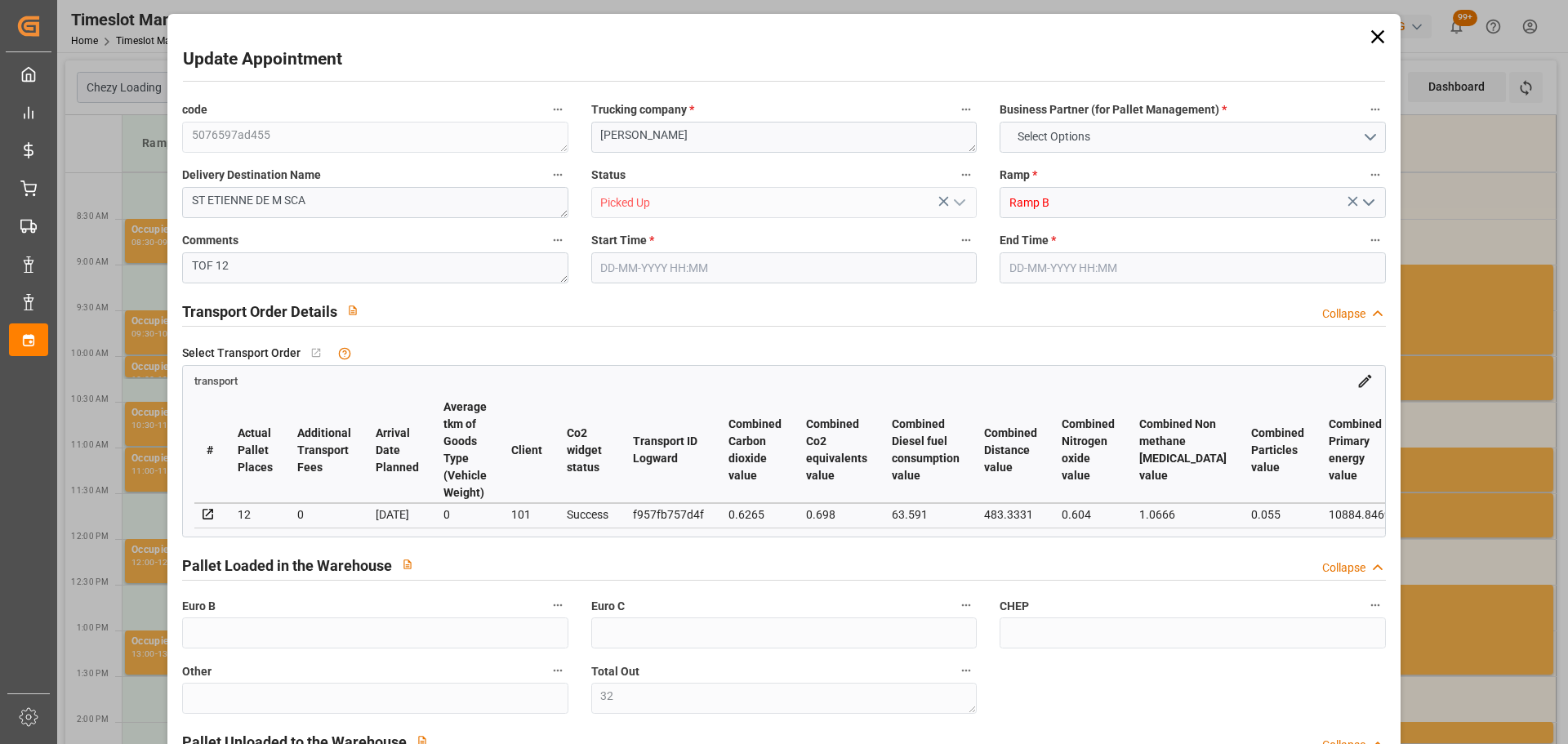
type input "0"
type input "10767.6795"
type input "0"
type input "21"
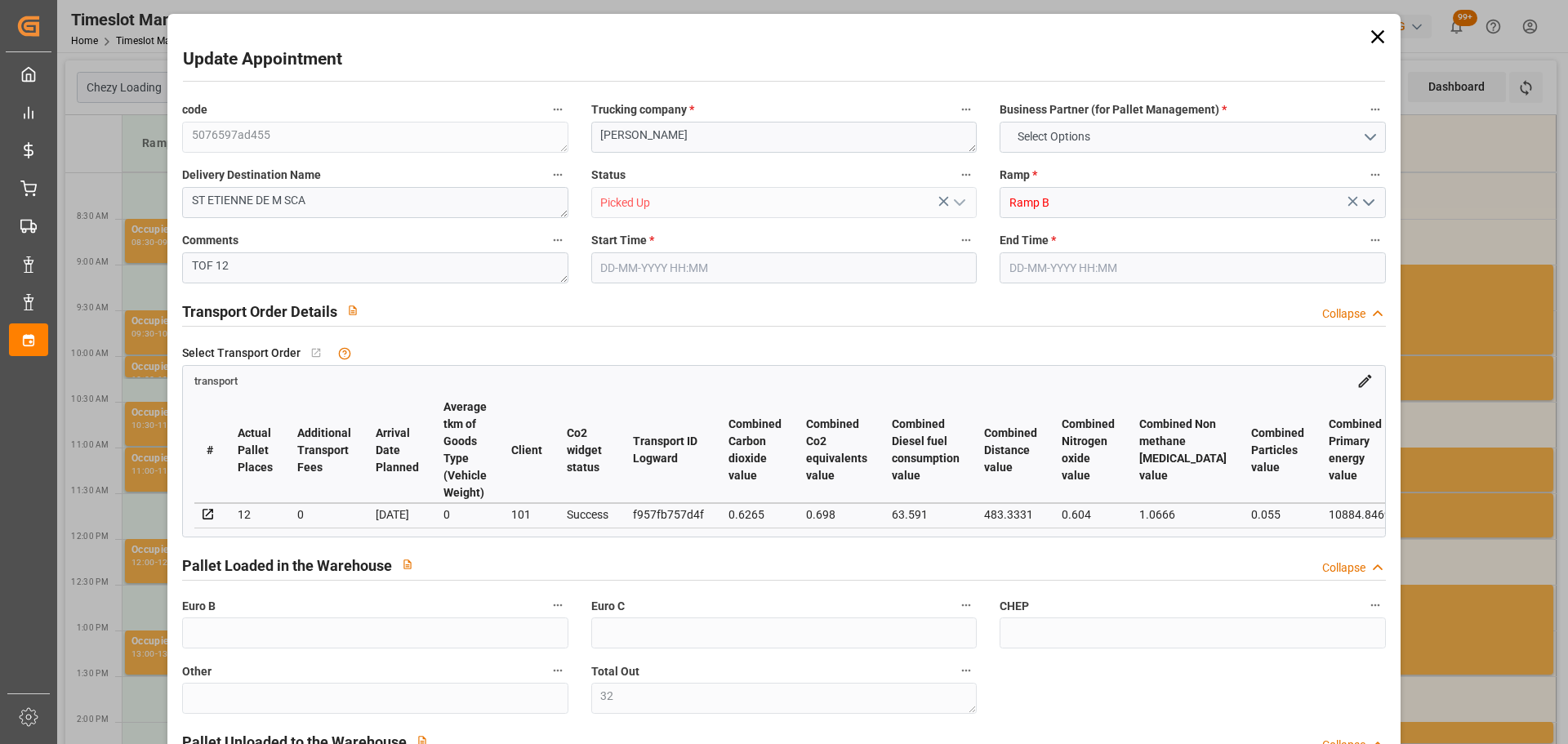
type input "80"
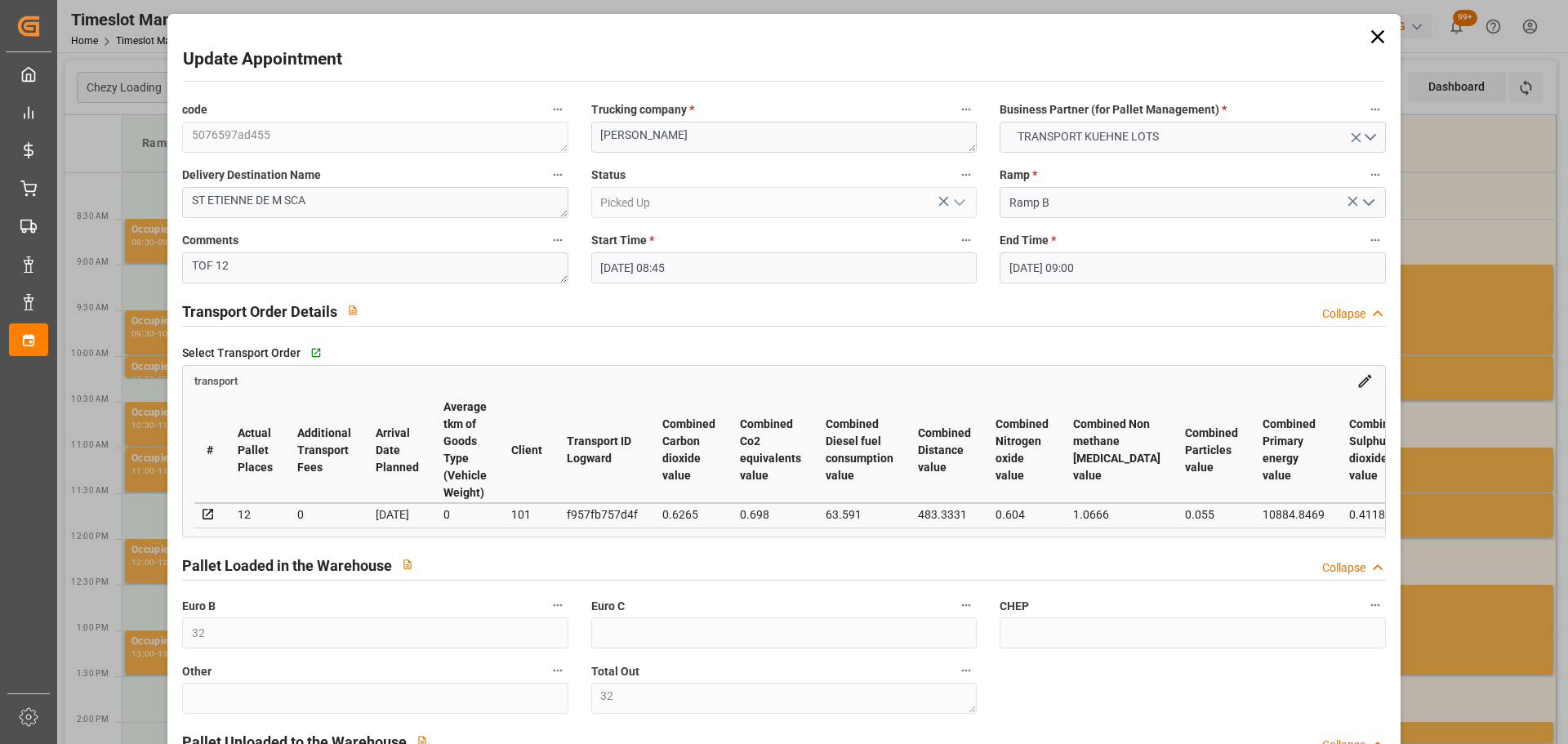
type input "[DATE] 08:45"
type input "[DATE] 09:00"
type input "[DATE] 12:55"
type input "[DATE] 11:30"
type input "[DATE]"
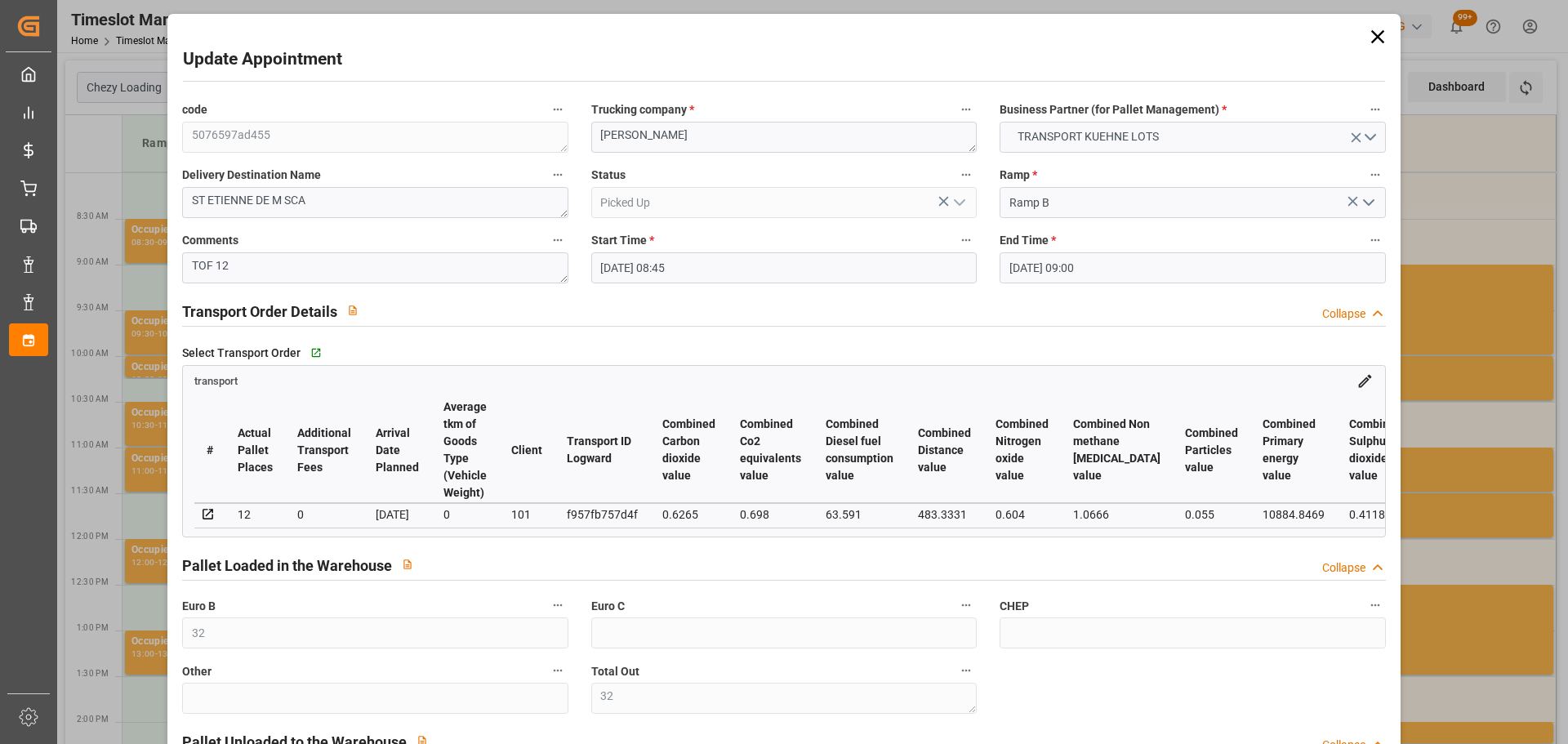
type input "[DATE]"
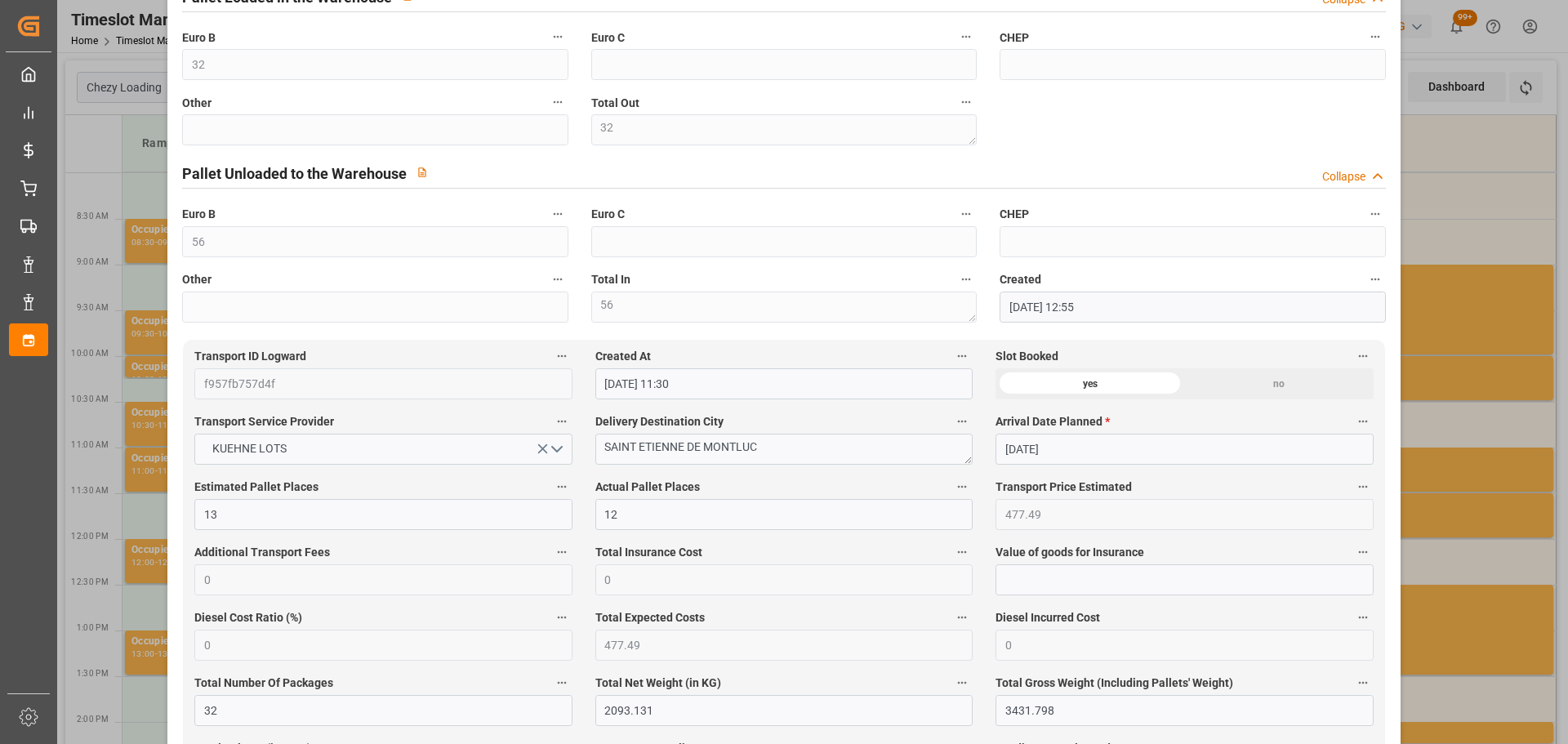
scroll to position [572, 0]
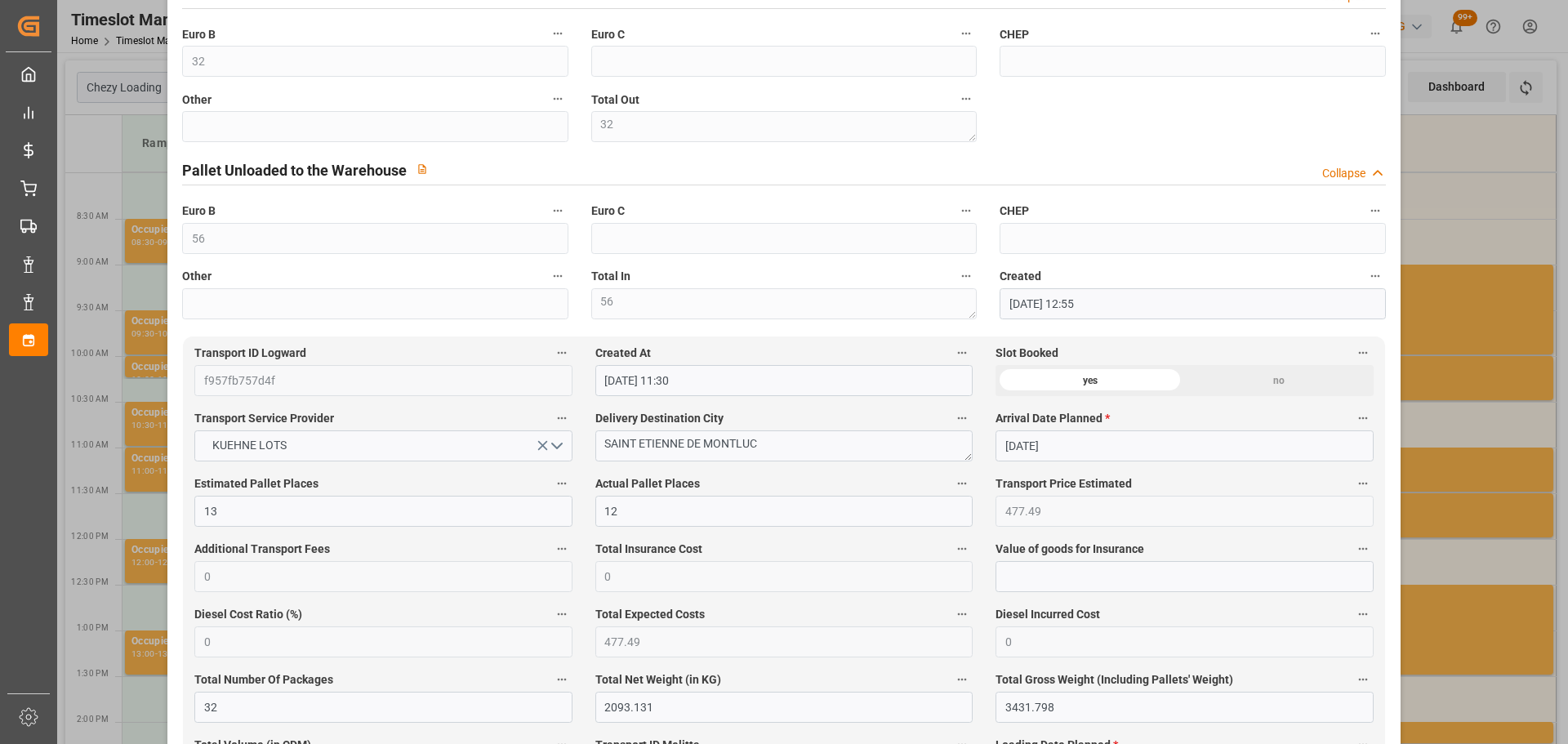
click at [1461, 605] on div "Update Appointment code 5076597ad455 Trucking company * ANTOINE Business Partne…" at bounding box center [784, 372] width 1568 height 744
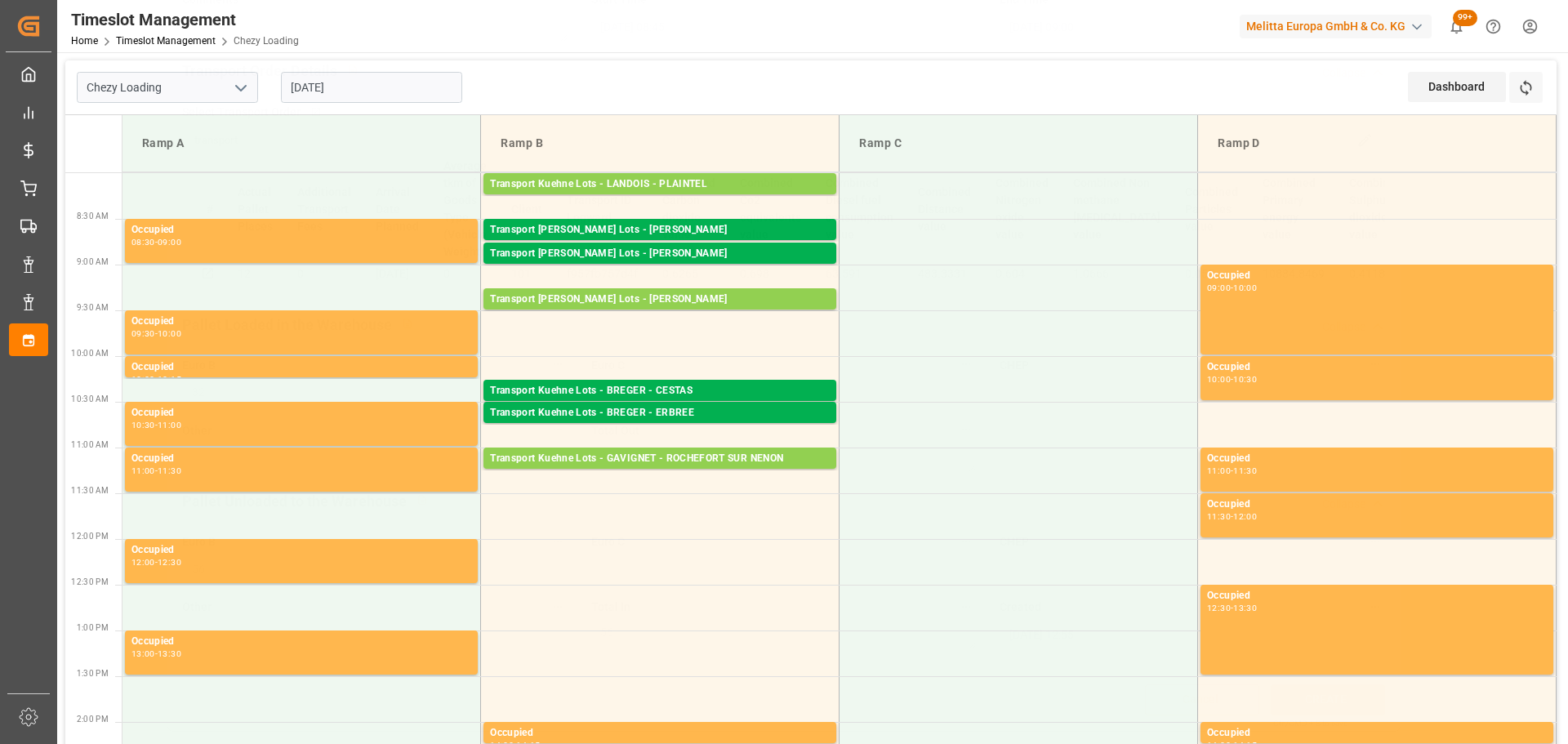
scroll to position [247, 0]
click at [674, 388] on div "Transport Kuehne Lots - BREGER - CESTAS" at bounding box center [660, 391] width 339 height 16
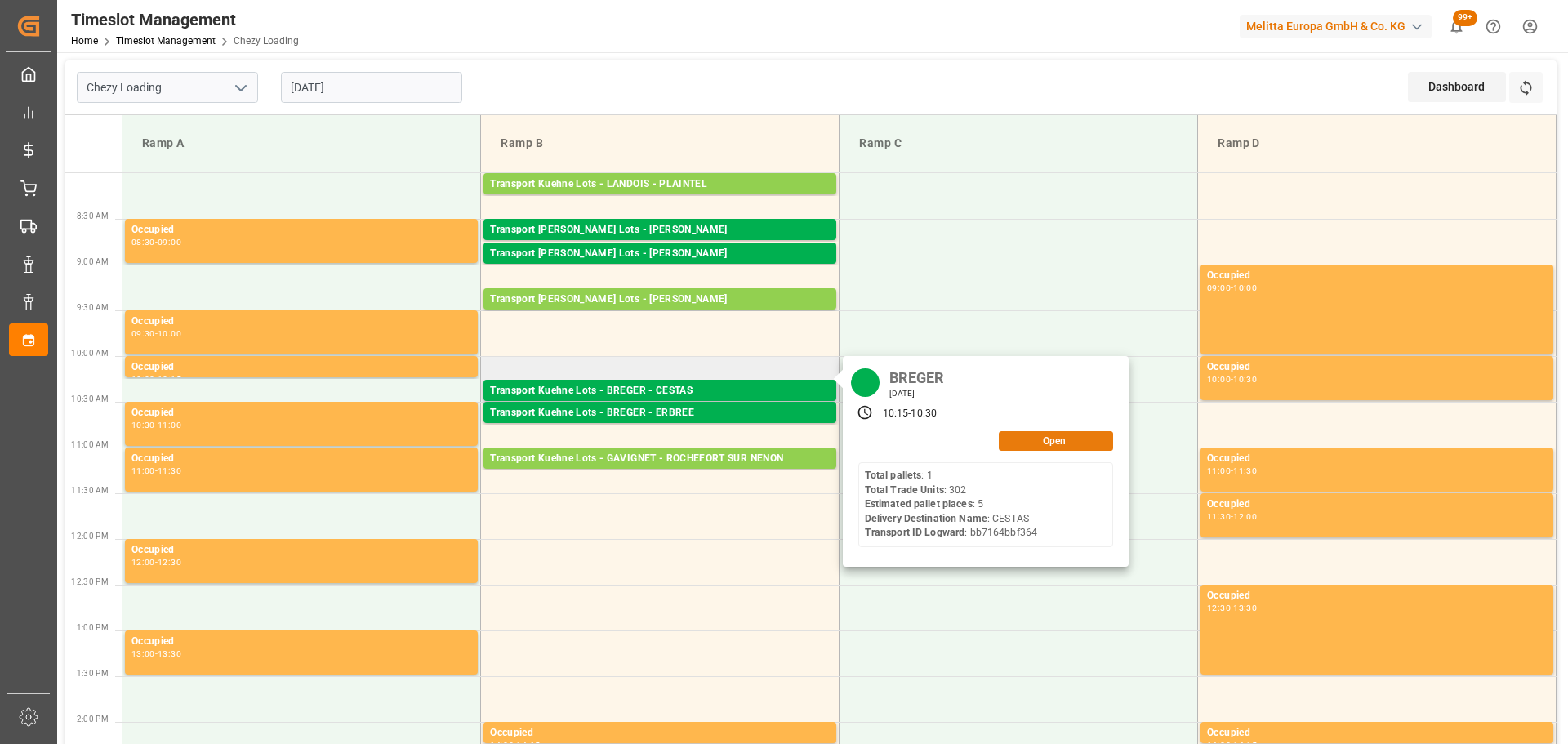
click at [1063, 445] on button "Open" at bounding box center [1056, 441] width 114 height 20
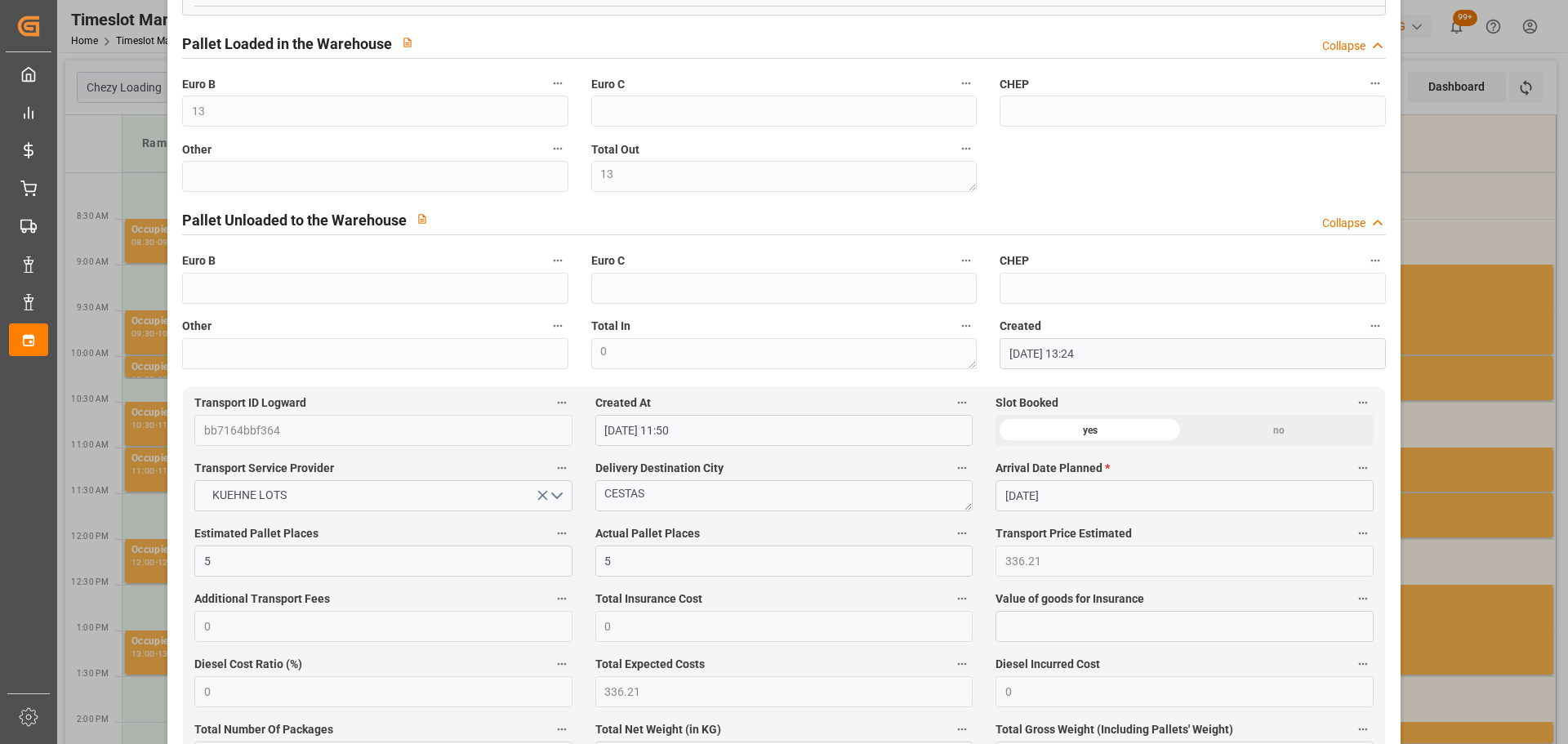
scroll to position [490, 0]
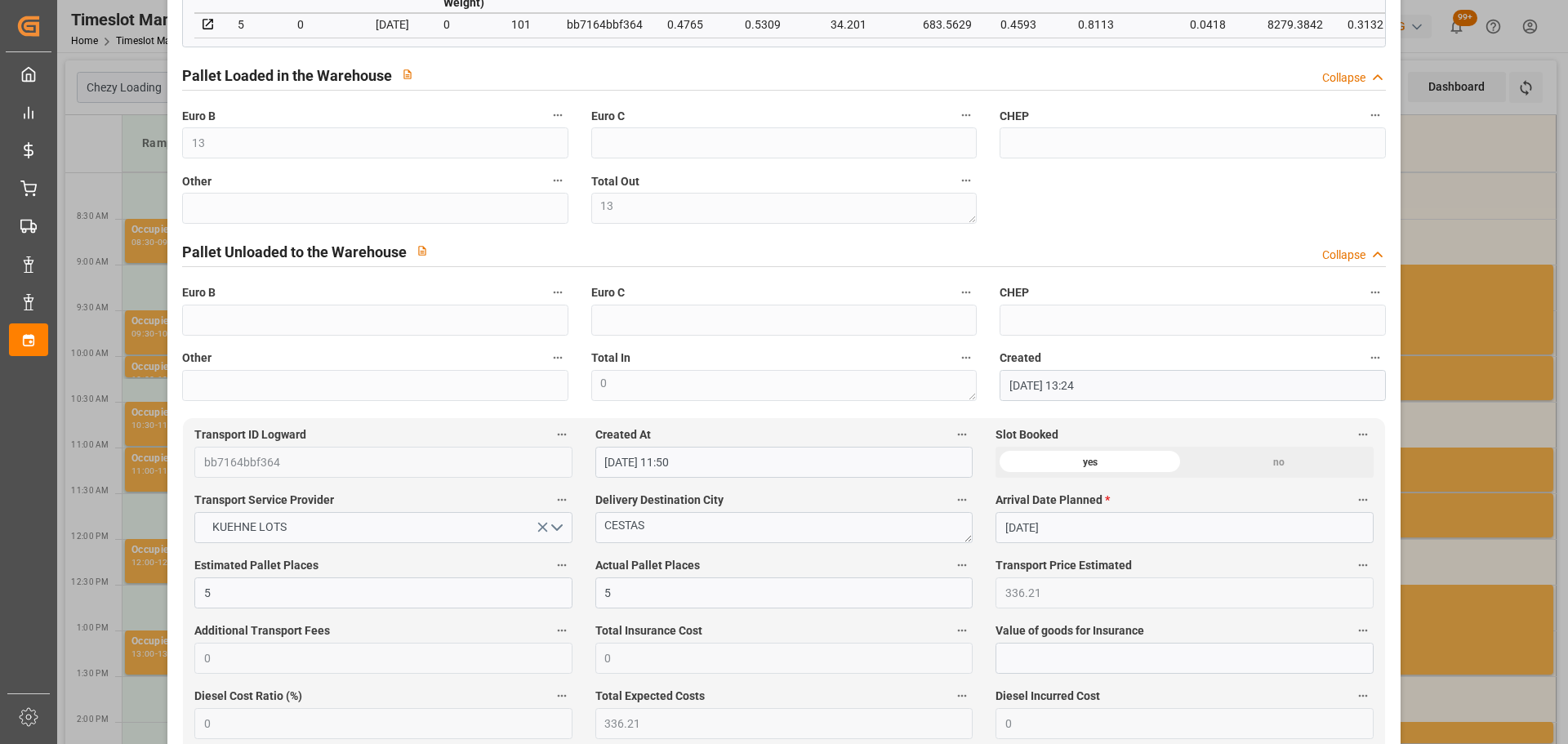
click at [1496, 514] on div "Update Appointment code 67d5b05dd713 Trucking company * [PERSON_NAME] Business …" at bounding box center [784, 372] width 1568 height 744
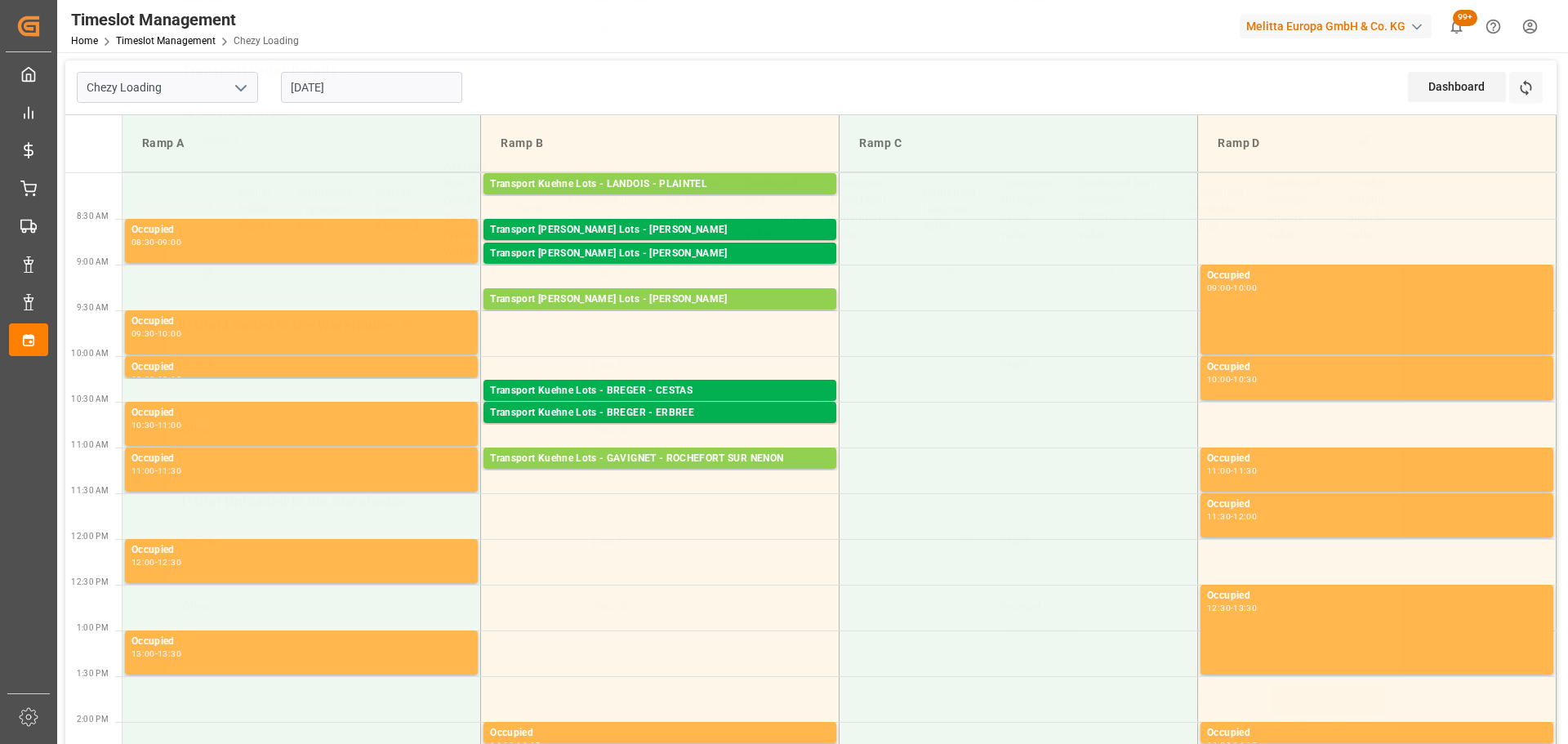
scroll to position [247, 0]
click at [674, 225] on div "Transport [PERSON_NAME] Lots - [PERSON_NAME]" at bounding box center [660, 230] width 339 height 16
